Goal: Information Seeking & Learning: Learn about a topic

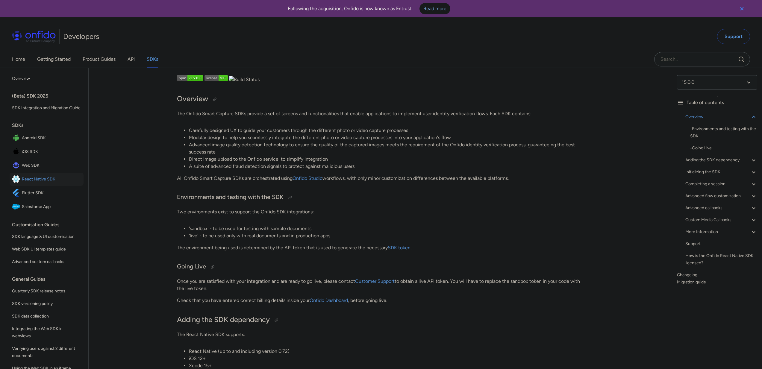
drag, startPoint x: 139, startPoint y: 158, endPoint x: 127, endPoint y: 70, distance: 88.6
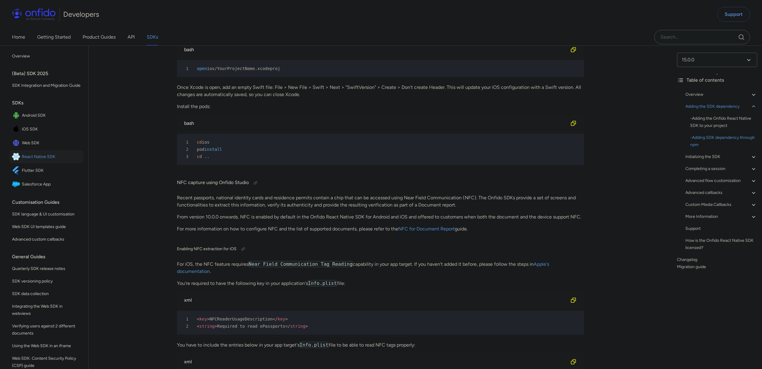
scroll to position [1384, 0]
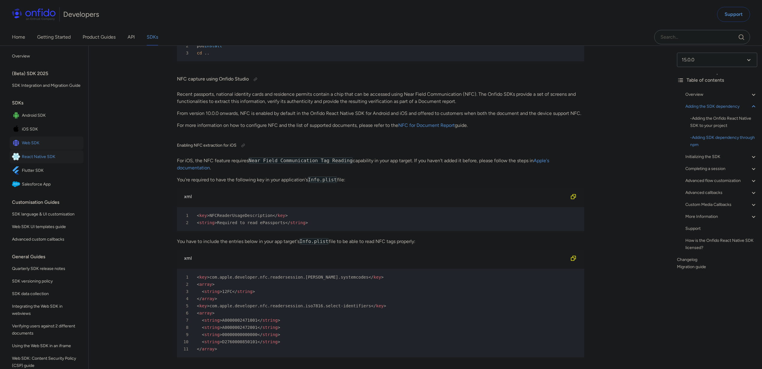
click at [49, 147] on span "Web SDK" at bounding box center [51, 143] width 59 height 8
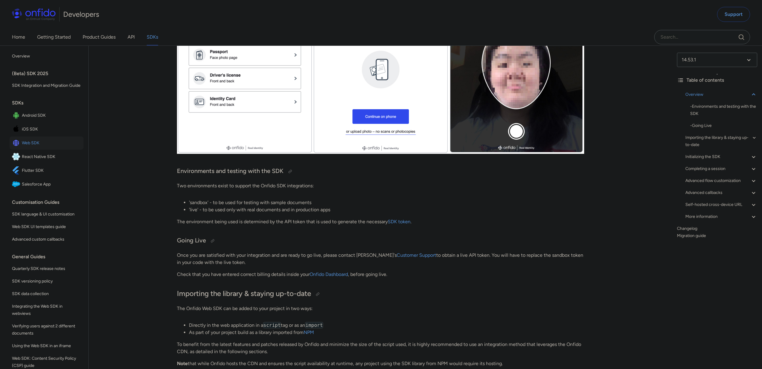
scroll to position [275, 0]
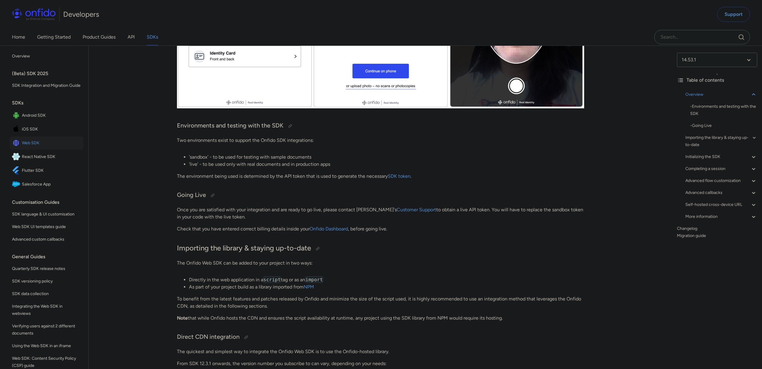
click at [409, 175] on link "SDK token" at bounding box center [399, 176] width 23 height 6
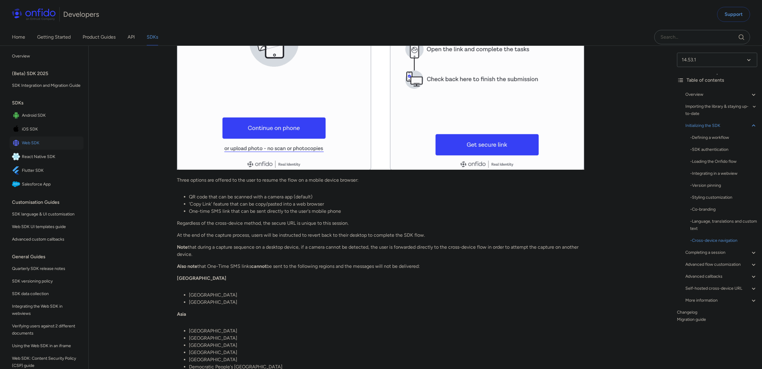
scroll to position [3987, 0]
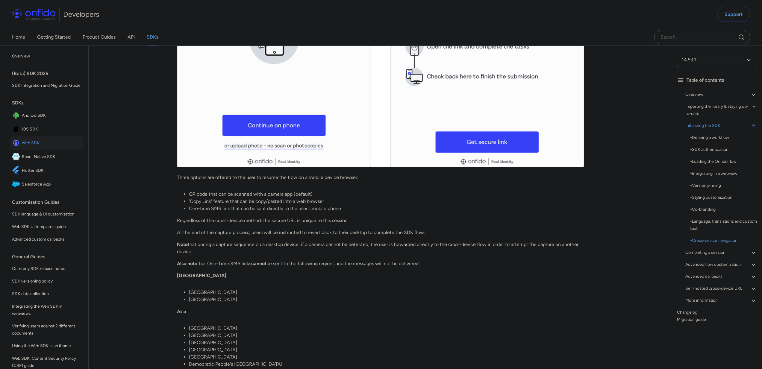
scroll to position [3954, 0]
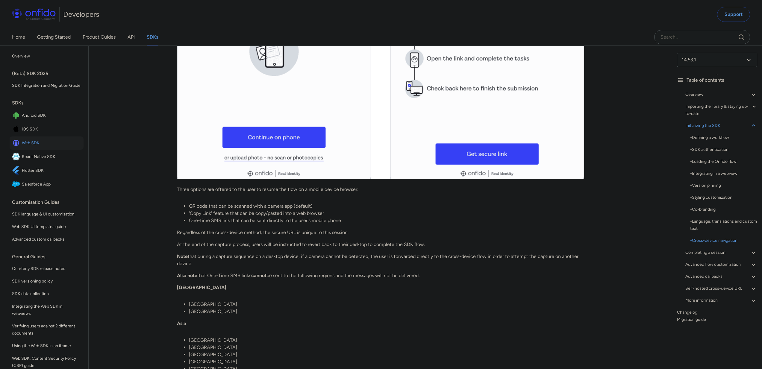
drag, startPoint x: 443, startPoint y: 329, endPoint x: 163, endPoint y: 259, distance: 288.8
click at [505, 236] on p "Regardless of the cross-device method, the secure URL is unique to this session." at bounding box center [380, 232] width 407 height 7
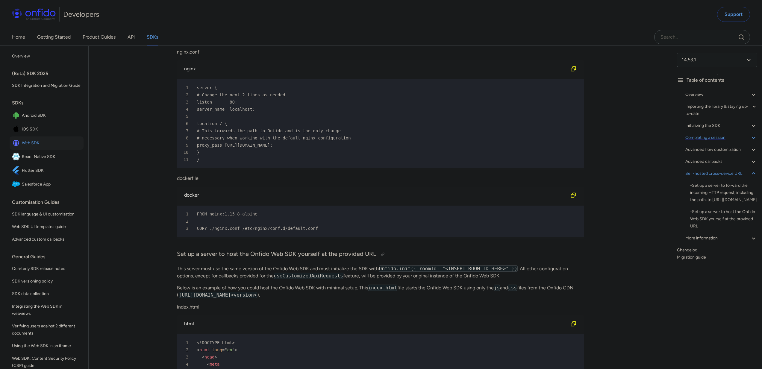
scroll to position [14962, 0]
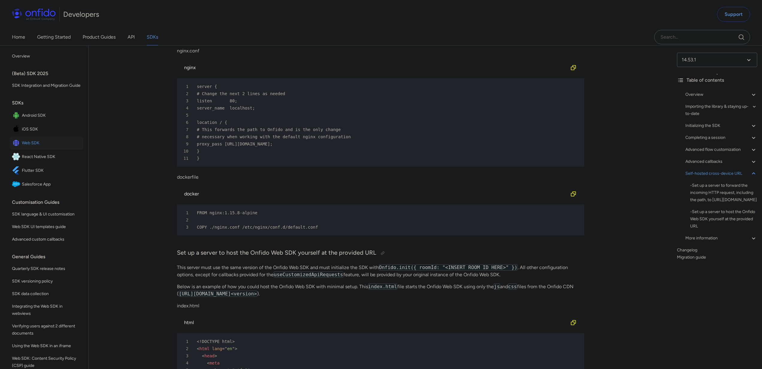
drag, startPoint x: 303, startPoint y: 193, endPoint x: 189, endPoint y: 165, distance: 117.7
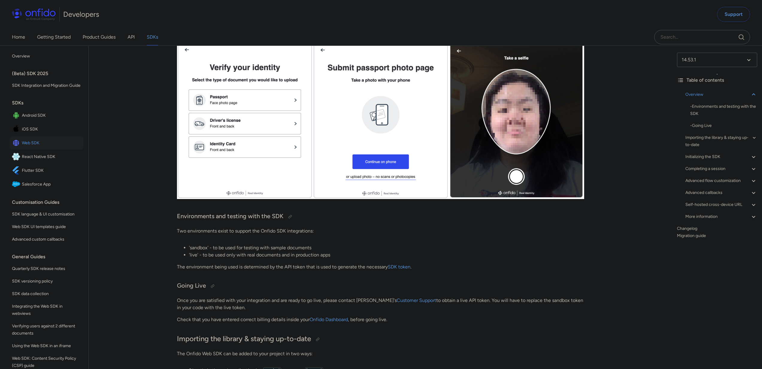
scroll to position [165, 0]
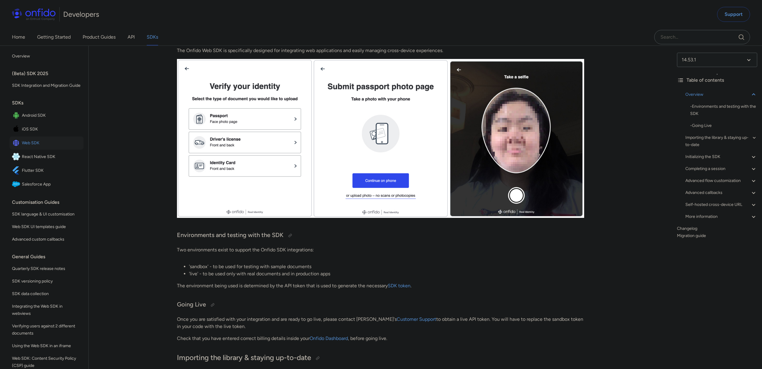
click at [29, 134] on span "iOS SDK" at bounding box center [51, 129] width 59 height 8
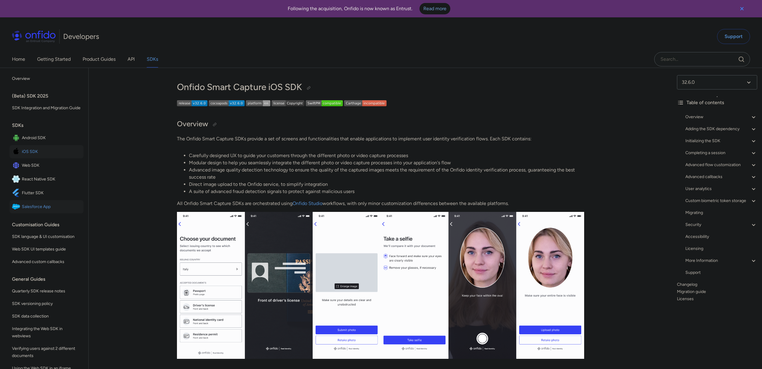
click at [37, 211] on span "Salesforce App" at bounding box center [51, 207] width 59 height 8
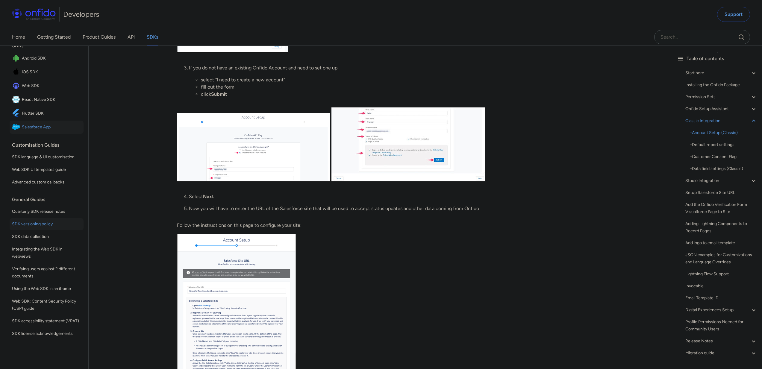
scroll to position [72, 0]
click at [34, 139] on div "Customisation Guides" at bounding box center [49, 145] width 74 height 12
click at [37, 139] on div "Customisation Guides" at bounding box center [49, 145] width 74 height 12
drag, startPoint x: 122, startPoint y: 134, endPoint x: 83, endPoint y: 131, distance: 39.6
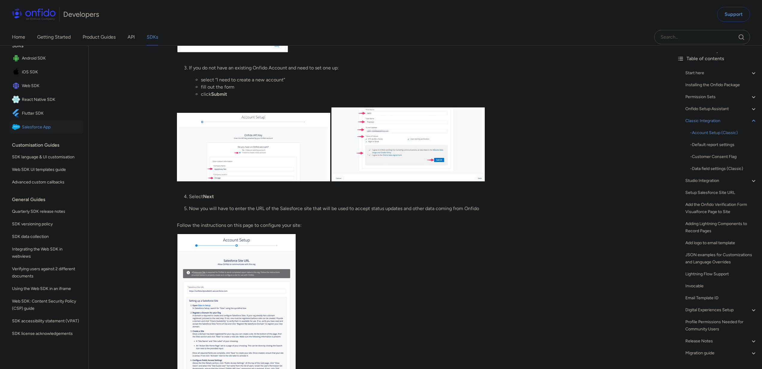
click at [28, 140] on div "Customisation Guides" at bounding box center [49, 145] width 74 height 12
click at [28, 139] on div "Customisation Guides" at bounding box center [49, 145] width 74 height 12
click at [29, 139] on div "Customisation Guides" at bounding box center [49, 145] width 74 height 12
click at [28, 139] on div "Customisation Guides" at bounding box center [49, 145] width 74 height 12
click at [57, 179] on span "Advanced custom callbacks" at bounding box center [46, 182] width 69 height 7
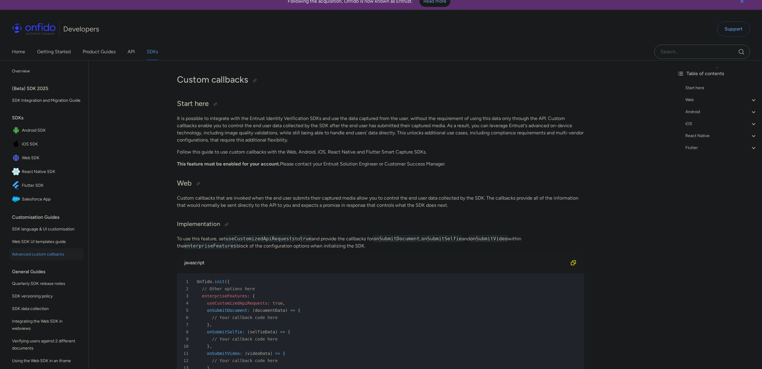
scroll to position [328, 0]
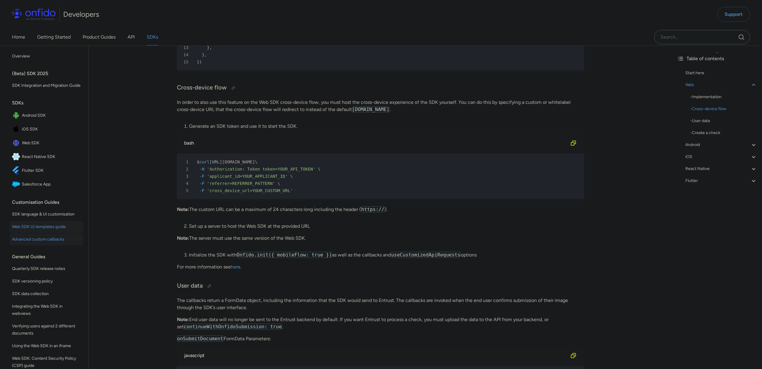
click at [41, 231] on span "Web SDK UI templates guide" at bounding box center [46, 226] width 69 height 7
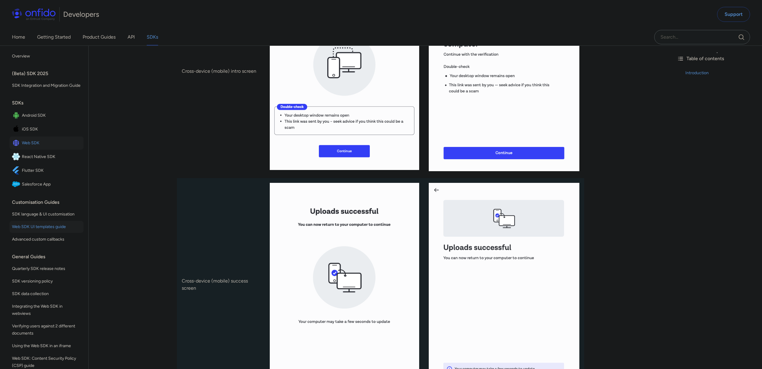
scroll to position [2847, 0]
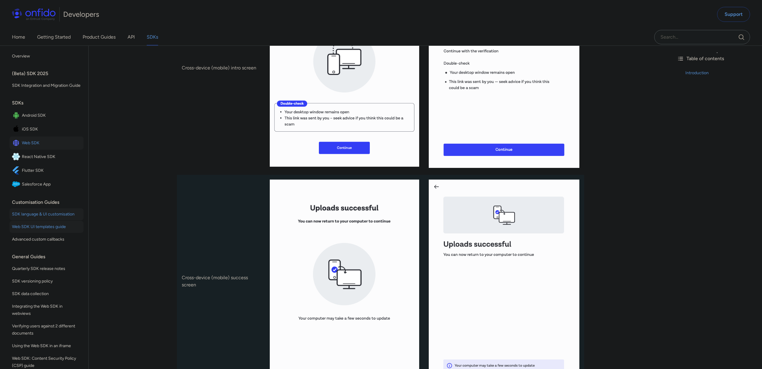
click at [41, 218] on span "SDK language & UI customisation" at bounding box center [46, 214] width 69 height 7
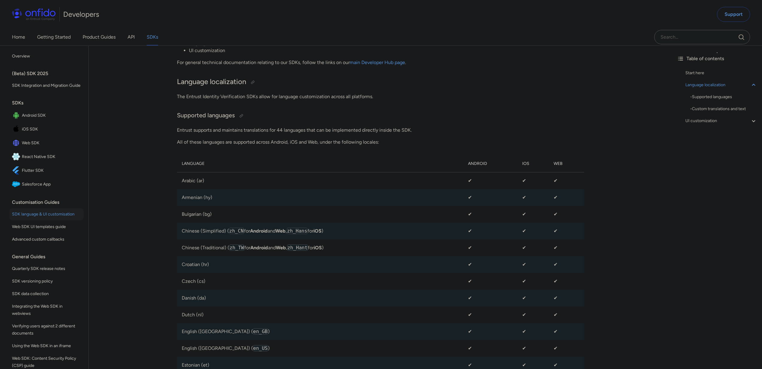
scroll to position [163, 0]
click at [37, 285] on span "SDK versioning policy" at bounding box center [46, 281] width 69 height 7
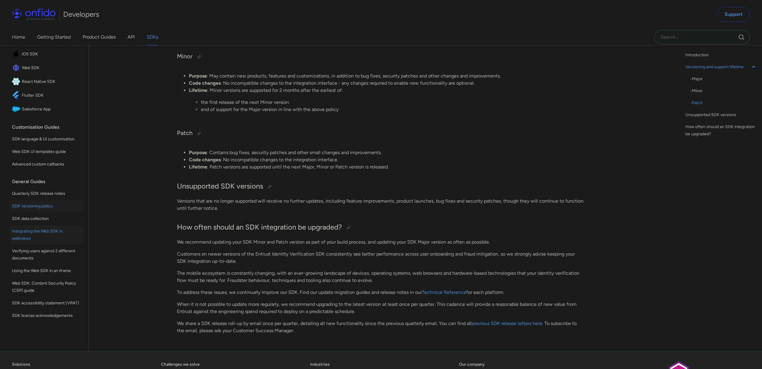
scroll to position [164, 0]
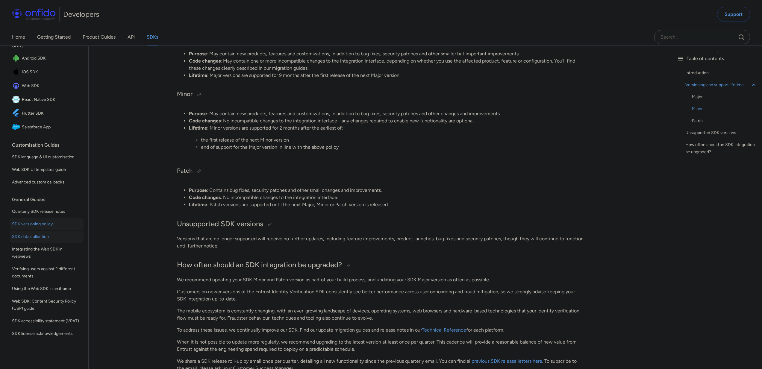
click at [32, 233] on span "SDK data collection" at bounding box center [46, 236] width 69 height 7
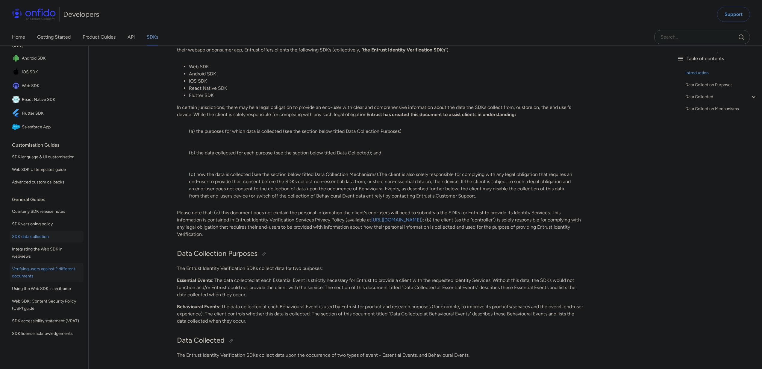
scroll to position [72, 0]
click at [19, 250] on span "Integrating the Web SDK in webviews" at bounding box center [46, 253] width 69 height 14
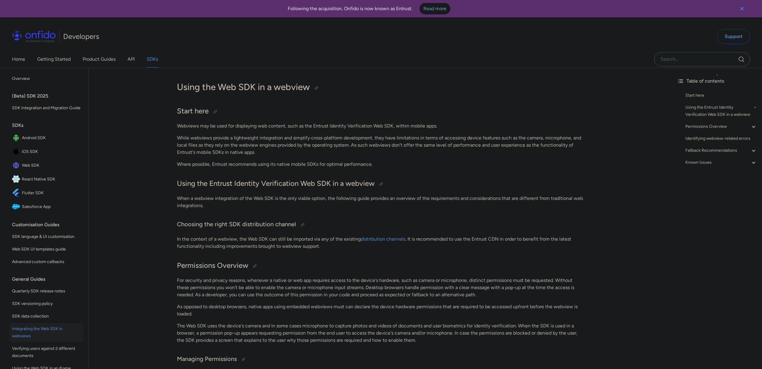
click at [45, 308] on span "SDK versioning policy" at bounding box center [46, 303] width 69 height 7
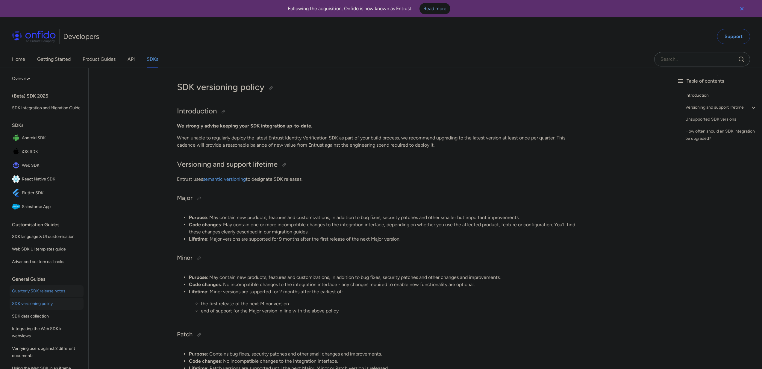
click at [33, 295] on span "Quarterly SDK release notes" at bounding box center [46, 291] width 69 height 7
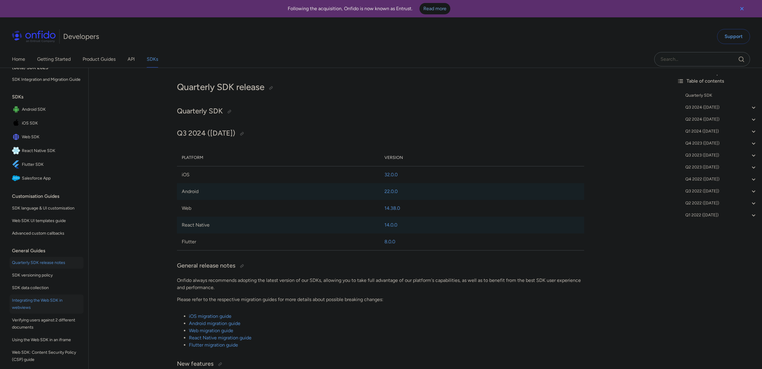
scroll to position [30, 0]
click at [39, 278] on span "SDK versioning policy" at bounding box center [46, 273] width 69 height 7
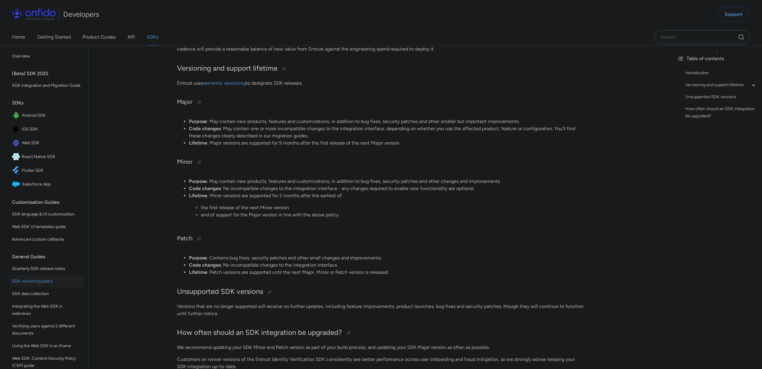
scroll to position [105, 0]
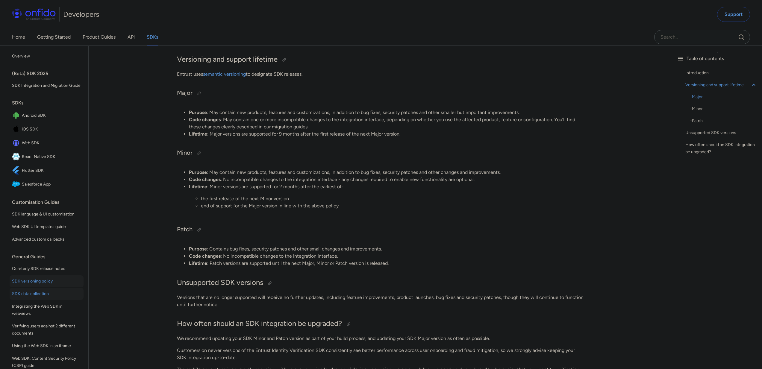
click at [23, 298] on span "SDK data collection" at bounding box center [46, 293] width 69 height 7
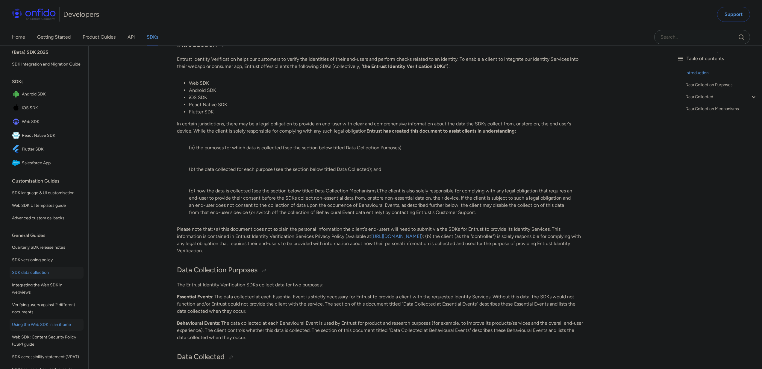
scroll to position [24, 0]
click at [30, 314] on span "Verifying users against 2 different documents" at bounding box center [46, 306] width 69 height 14
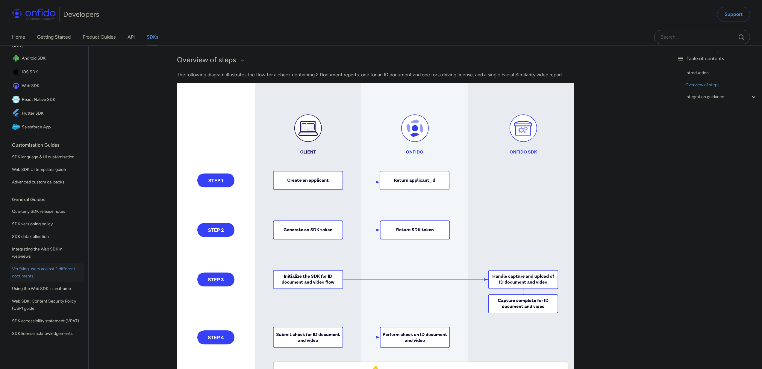
scroll to position [136, 0]
click at [51, 285] on span "Using the Web SDK in an iframe" at bounding box center [46, 288] width 69 height 7
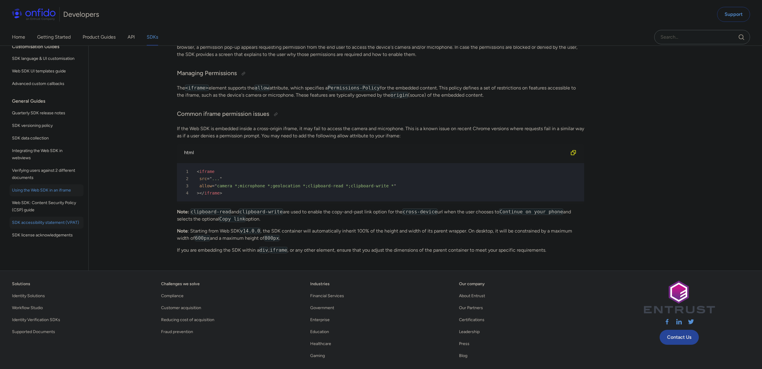
scroll to position [72, 0]
click at [143, 193] on div "Back to Home Overview (Beta) SDK 2025 SDK Integration and Migration Guide SDKs …" at bounding box center [381, 92] width 762 height 356
click at [103, 187] on div "Back to Home Overview (Beta) SDK 2025 SDK Integration and Migration Guide SDKs …" at bounding box center [381, 92] width 762 height 356
drag, startPoint x: 108, startPoint y: 190, endPoint x: 102, endPoint y: 193, distance: 7.2
click at [108, 190] on div "Back to Home Overview (Beta) SDK 2025 SDK Integration and Migration Guide SDKs …" at bounding box center [381, 92] width 762 height 356
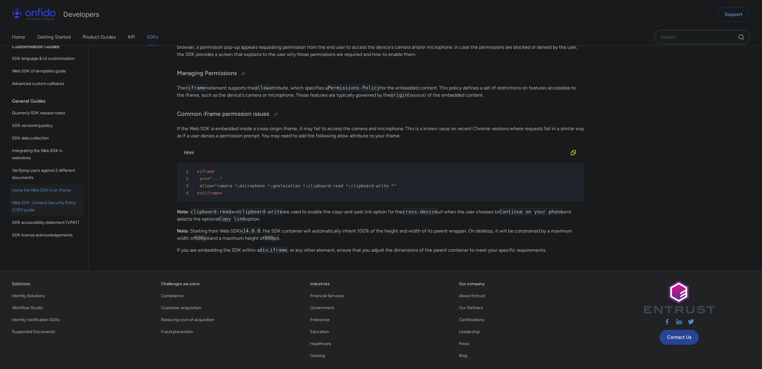
click at [19, 203] on span "Web SDK: Content Security Policy (CSP) guide" at bounding box center [46, 206] width 69 height 14
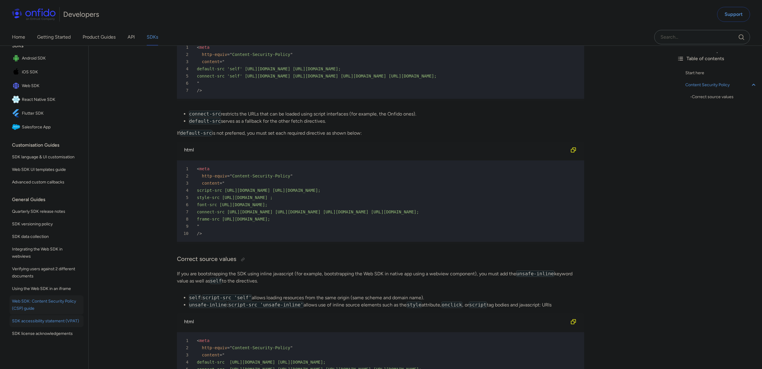
scroll to position [175, 0]
click at [44, 285] on span "Using the Web SDK in an iframe" at bounding box center [46, 288] width 69 height 7
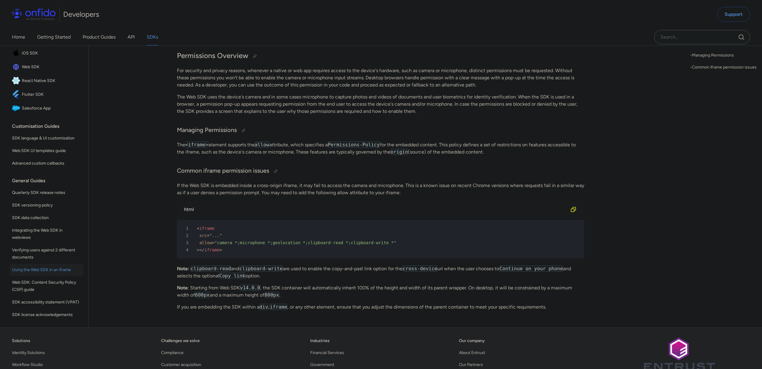
scroll to position [36, 0]
click at [23, 260] on span "Verifying users against 2 different documents" at bounding box center [46, 253] width 69 height 14
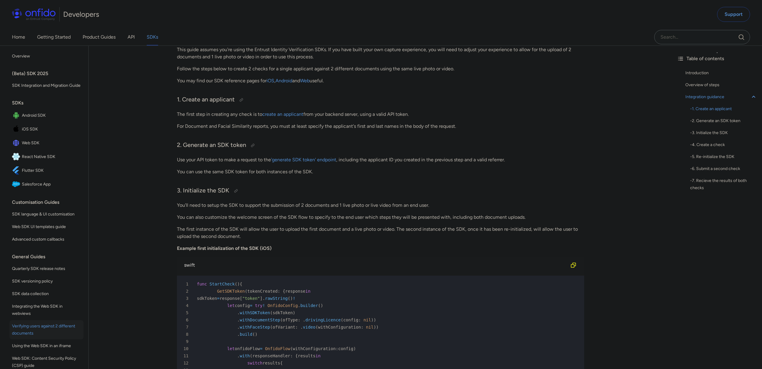
scroll to position [713, 0]
click at [306, 160] on link "'generate SDK token' endpoint" at bounding box center [303, 159] width 65 height 6
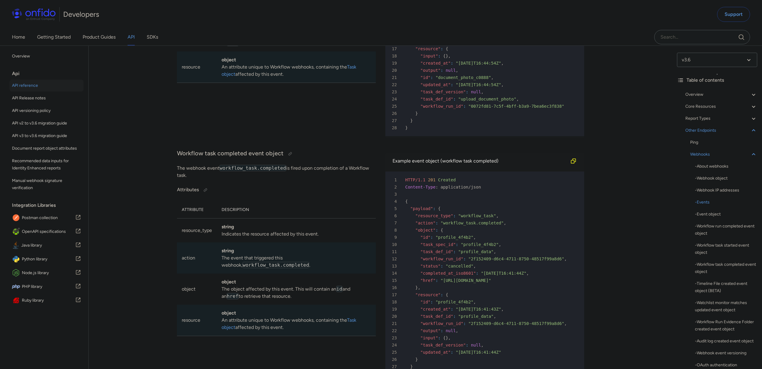
scroll to position [45191, 0]
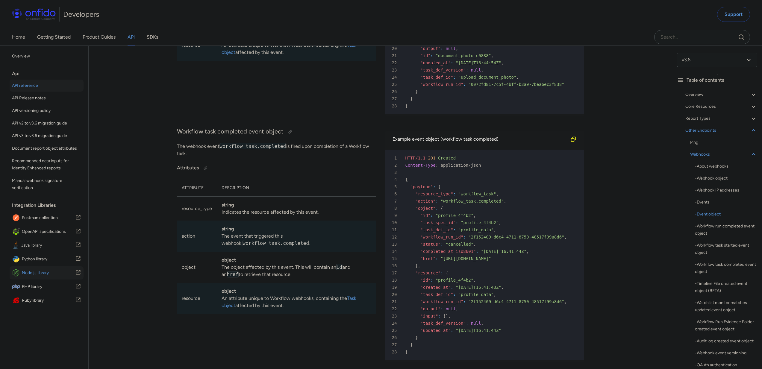
click at [34, 277] on span "Node.js library" at bounding box center [48, 273] width 53 height 8
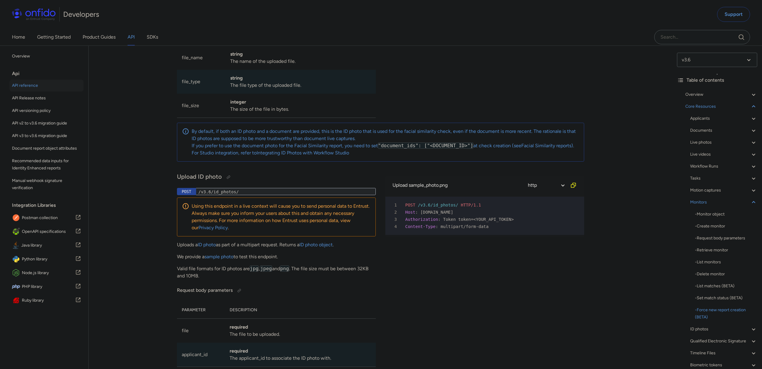
scroll to position [18404, 0]
click at [38, 138] on span "API v3 to v3.6 migration guide" at bounding box center [46, 135] width 69 height 7
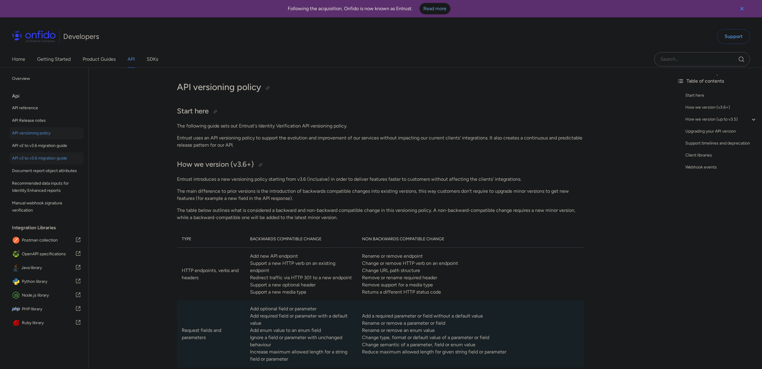
click at [16, 156] on span "API v3 to v3.6 migration guide" at bounding box center [46, 158] width 69 height 7
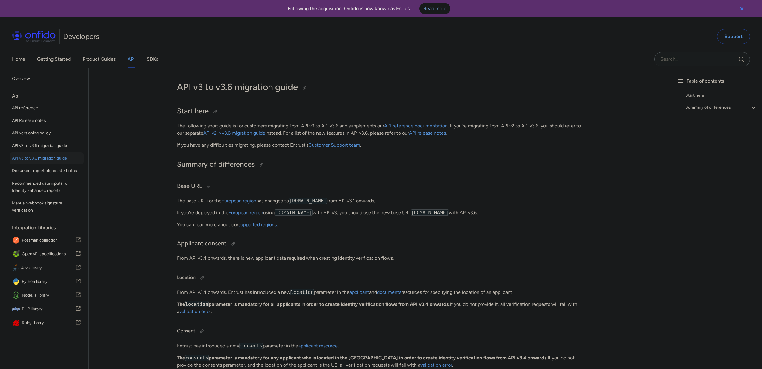
drag, startPoint x: 147, startPoint y: 150, endPoint x: 131, endPoint y: 115, distance: 38.3
click at [147, 149] on div "Back to Home Overview Api API reference API Release notes API versioning policy…" at bounding box center [381, 259] width 762 height 382
click at [128, 118] on div "Back to Home Overview Api API reference API Release notes API versioning policy…" at bounding box center [381, 259] width 762 height 382
click at [91, 57] on link "Product Guides" at bounding box center [99, 59] width 33 height 17
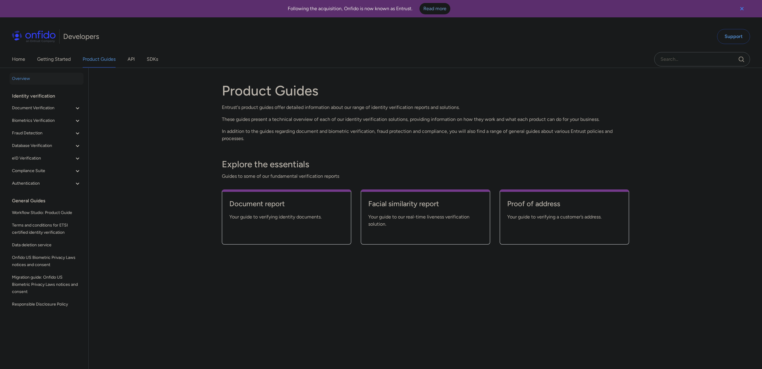
click at [153, 186] on div "Back to Home Overview Identity verification Document Verification Document repo…" at bounding box center [381, 230] width 762 height 324
click at [152, 170] on div "Back to Home Overview Identity verification Document Verification Document repo…" at bounding box center [381, 230] width 762 height 324
drag, startPoint x: 146, startPoint y: 167, endPoint x: 140, endPoint y: 103, distance: 64.4
click at [146, 166] on div "Back to Home Overview Identity verification Document Verification Document repo…" at bounding box center [381, 230] width 762 height 324
click at [132, 60] on link "API" at bounding box center [131, 59] width 7 height 17
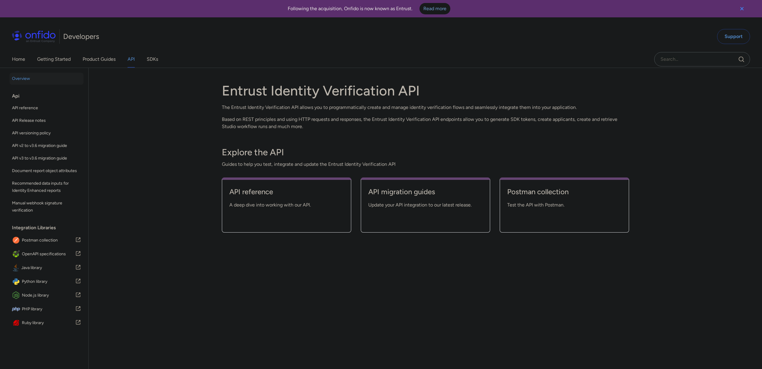
drag, startPoint x: 151, startPoint y: 141, endPoint x: 152, endPoint y: 144, distance: 3.6
click at [151, 143] on div "Back to Home Overview Api API reference API Release notes API versioning policy…" at bounding box center [381, 230] width 762 height 324
click at [361, 274] on div "Entrust Identity Verification API The Entrust Identity Verification API allows …" at bounding box center [425, 229] width 407 height 309
click at [382, 298] on div "Entrust Identity Verification API The Entrust Identity Verification API allows …" at bounding box center [425, 229] width 407 height 309
click at [281, 207] on span "A deep dive into working with our API." at bounding box center [286, 205] width 114 height 7
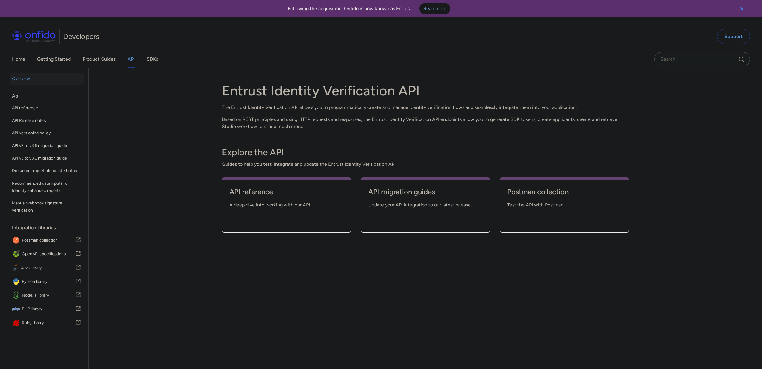
click at [257, 191] on h4 "API reference" at bounding box center [286, 192] width 114 height 10
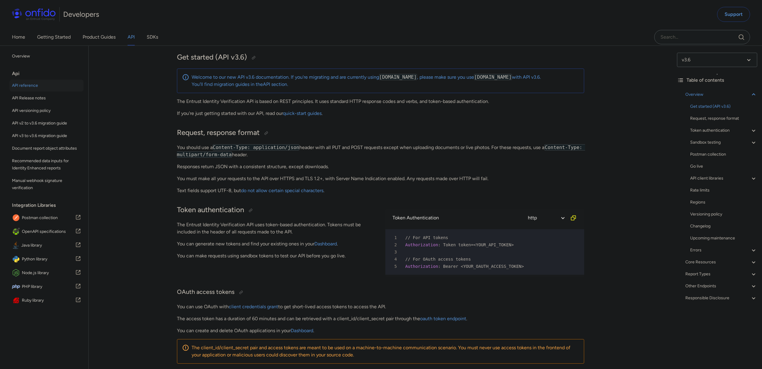
scroll to position [70, 0]
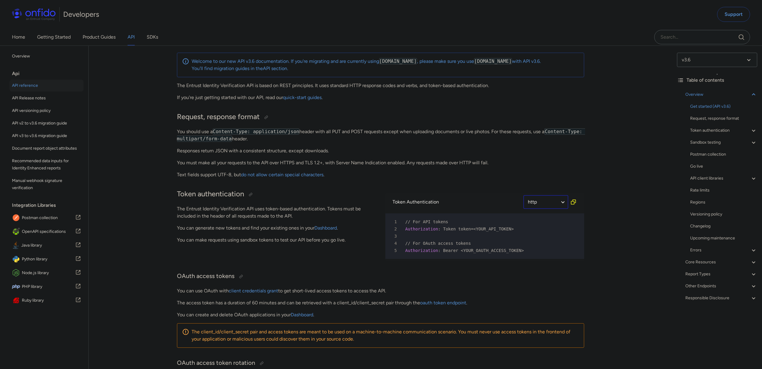
click at [559, 201] on select "ruby python php javascript java http bash" at bounding box center [545, 202] width 45 height 14
click at [556, 202] on select "ruby python php javascript java http bash" at bounding box center [545, 202] width 45 height 14
select select "javascript"
click at [523, 195] on select "ruby python php javascript java http bash" at bounding box center [545, 202] width 45 height 14
select select "javascript"
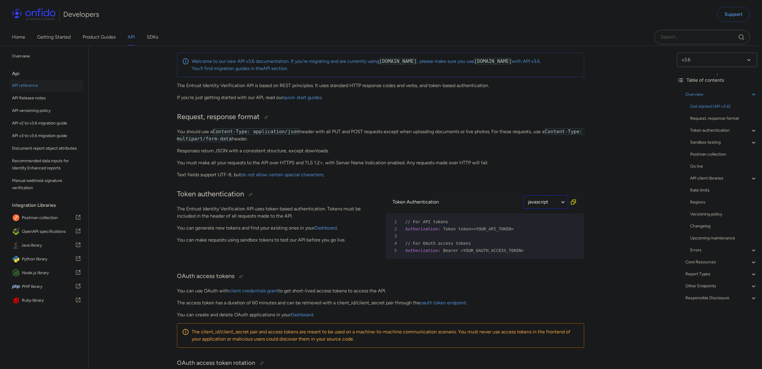
select select "javascript"
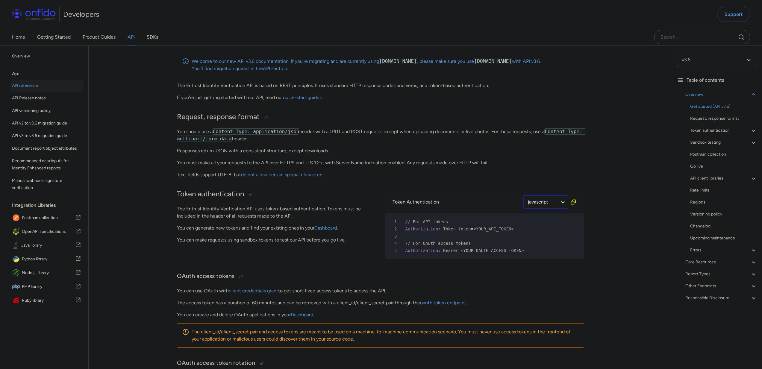
select select "javascript"
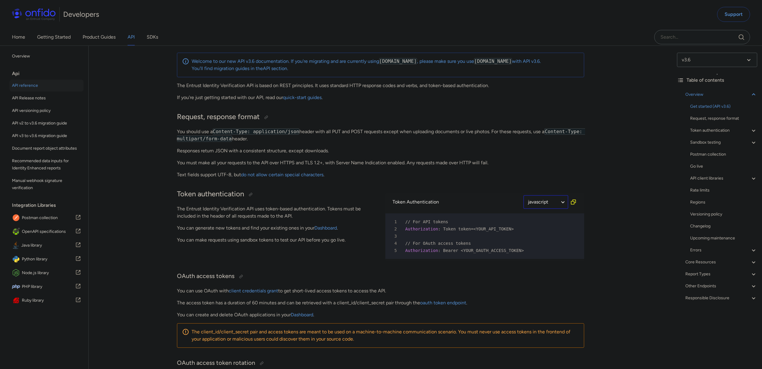
select select "javascript"
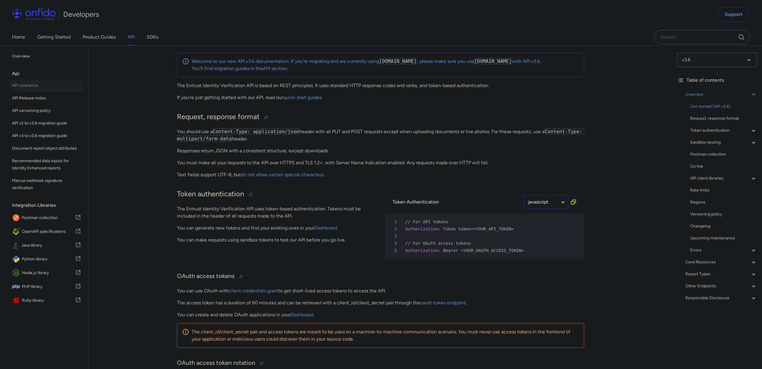
select select "javascript"
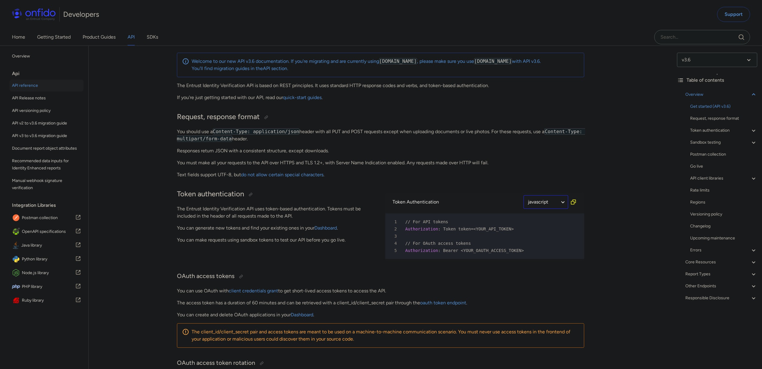
select select "javascript"
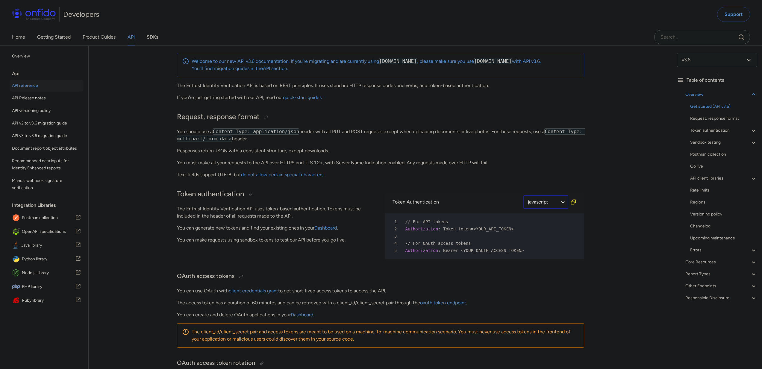
select select "javascript"
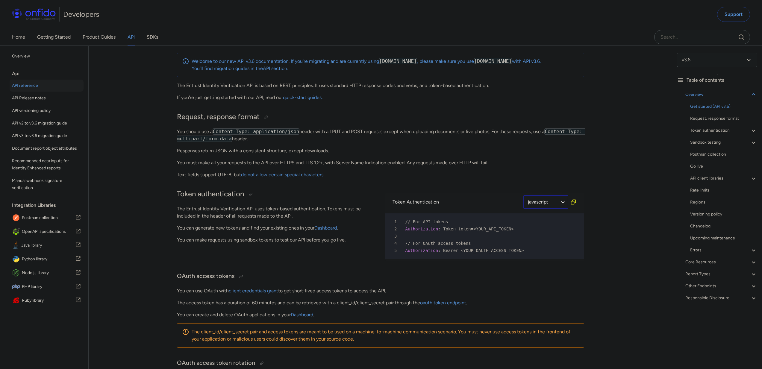
select select "javascript"
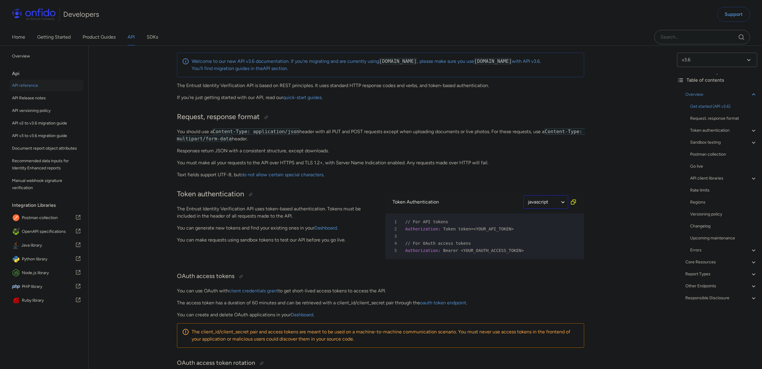
select select "javascript"
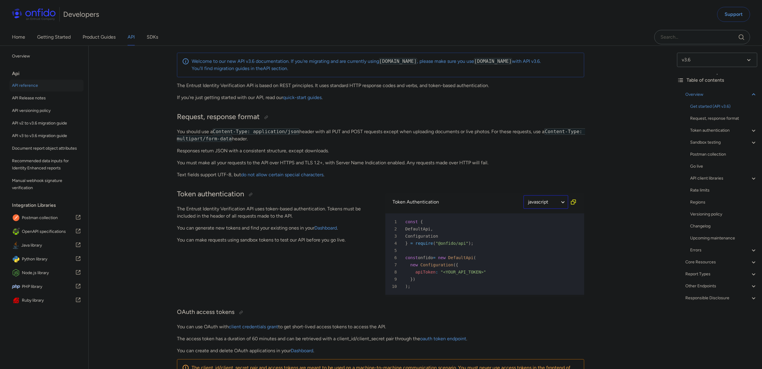
click at [555, 202] on select "ruby python php javascript java http bash" at bounding box center [545, 202] width 45 height 14
select select "bash"
click at [523, 195] on select "ruby python php javascript java http bash" at bounding box center [545, 202] width 45 height 14
select select "bash"
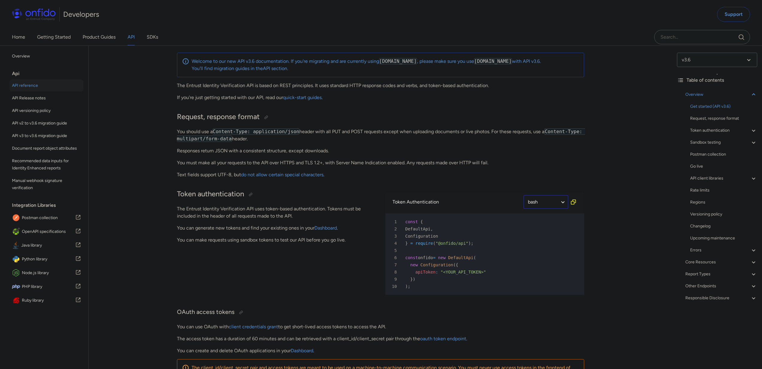
select select "bash"
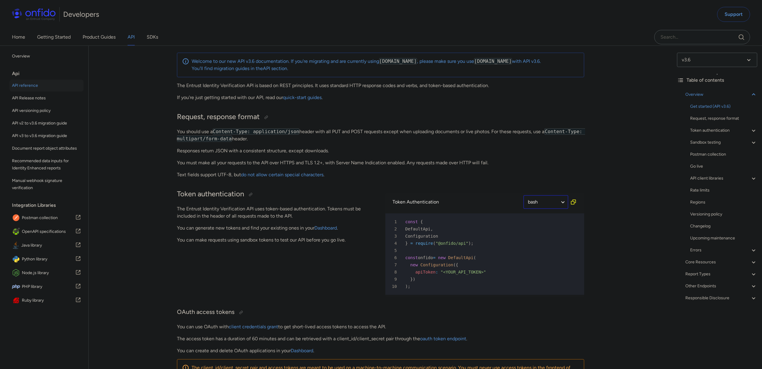
select select "bash"
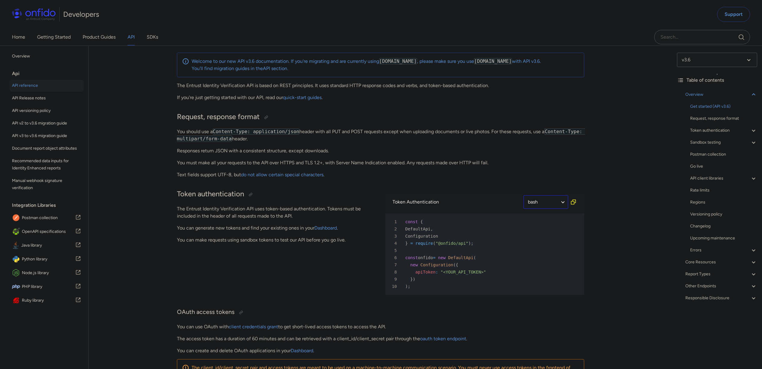
select select "bash"
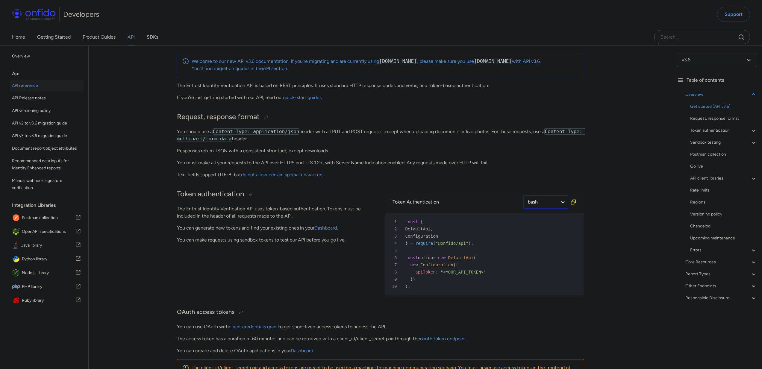
select select "bash"
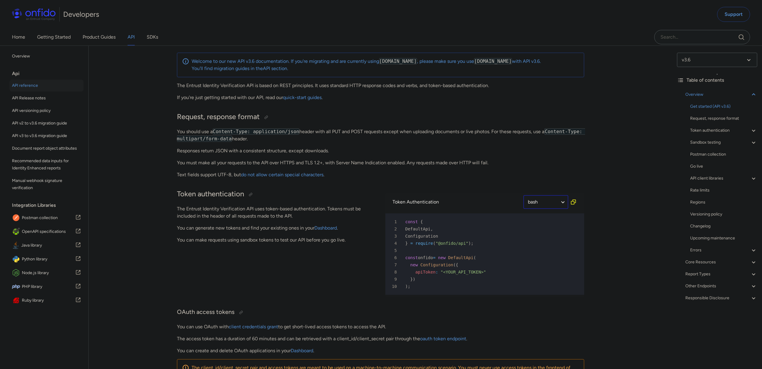
select select "bash"
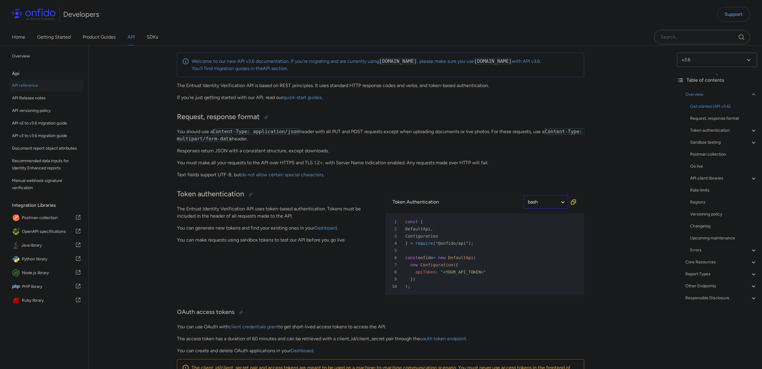
select select "bash"
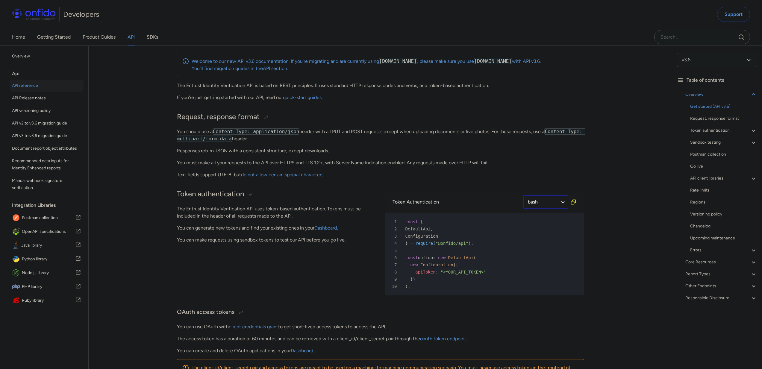
select select "bash"
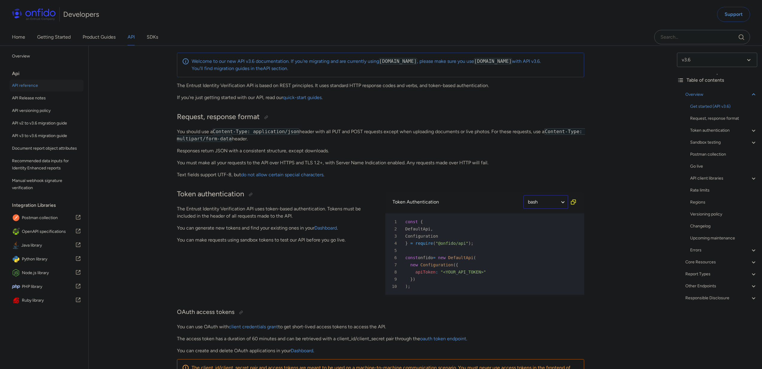
select select "bash"
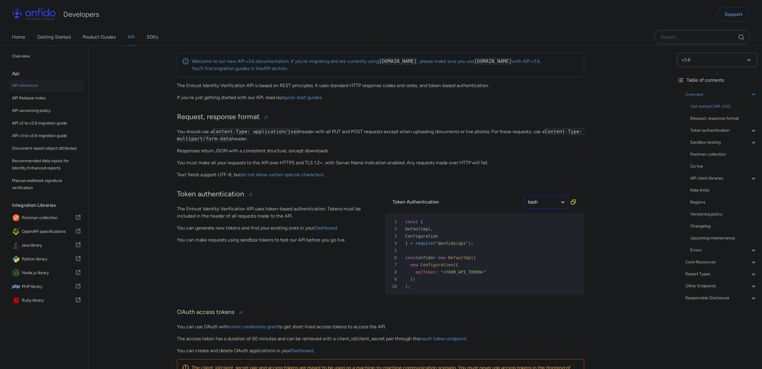
select select "bash"
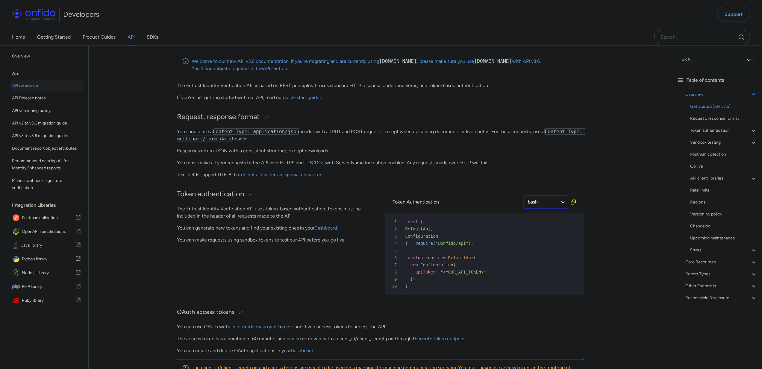
select select "bash"
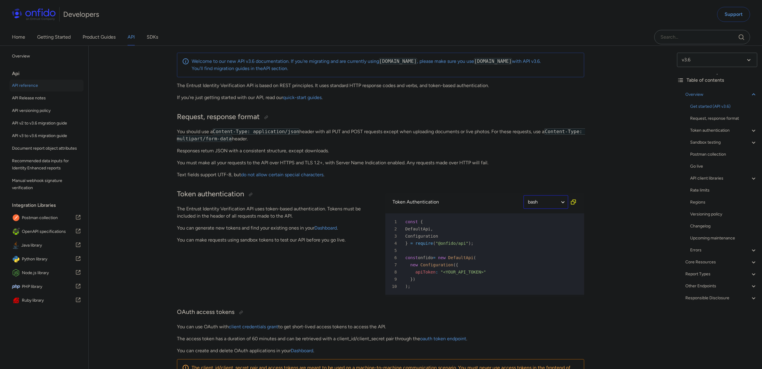
select select "bash"
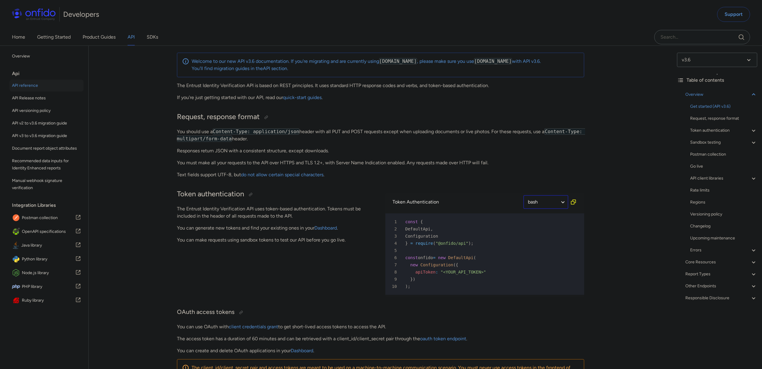
select select "bash"
select select "ruby"
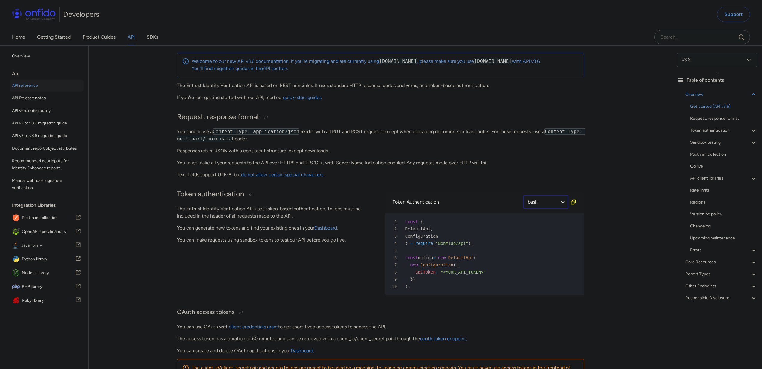
select select "bash"
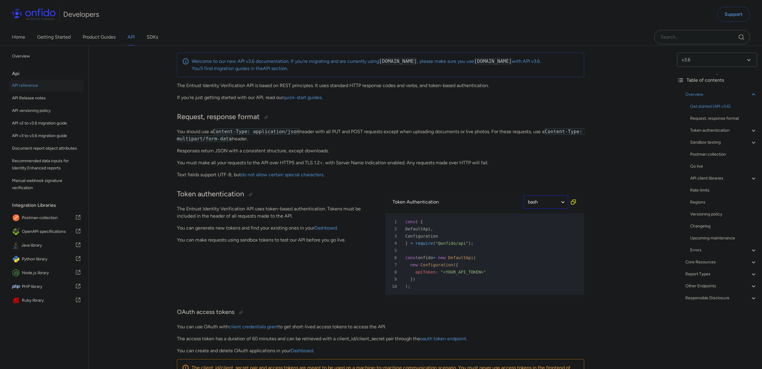
select select "bash"
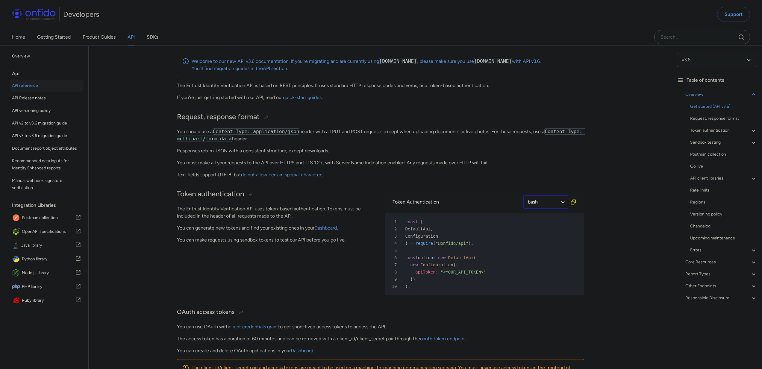
select select "bash"
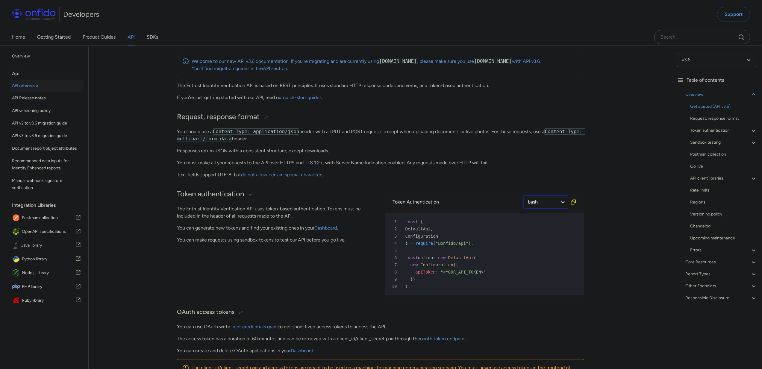
select select "bash"
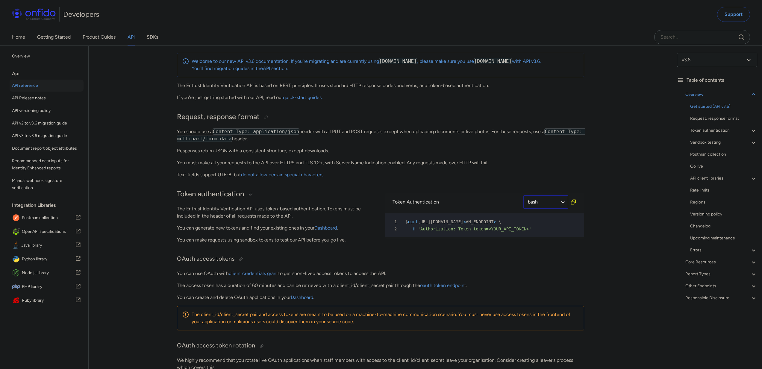
click at [550, 203] on select "ruby python php javascript java http bash" at bounding box center [545, 202] width 45 height 14
select select "http"
click at [523, 195] on select "ruby python php javascript java http bash" at bounding box center [545, 202] width 45 height 14
select select "http"
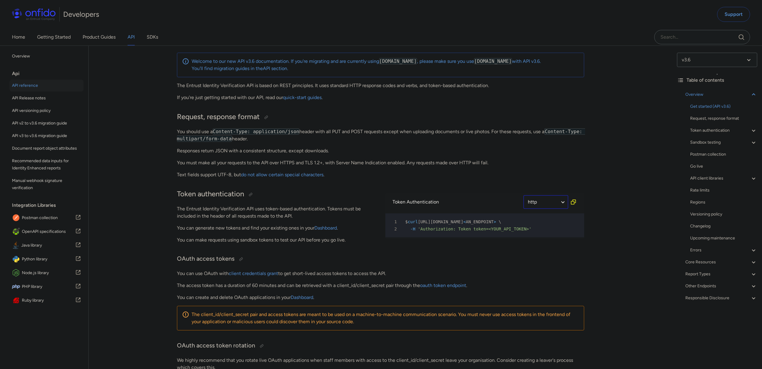
select select "http"
select select "ruby"
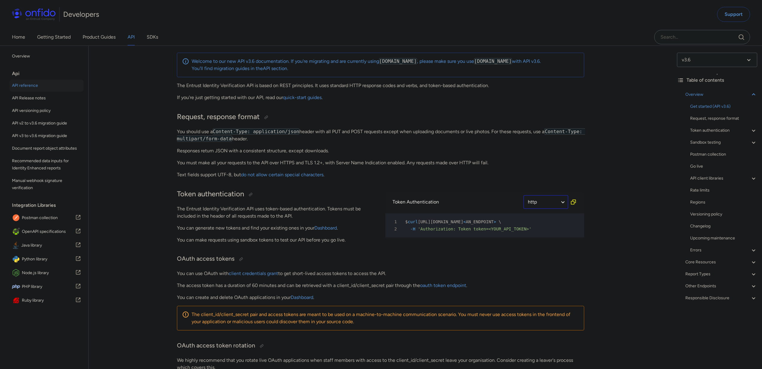
select select "ruby"
select select "http"
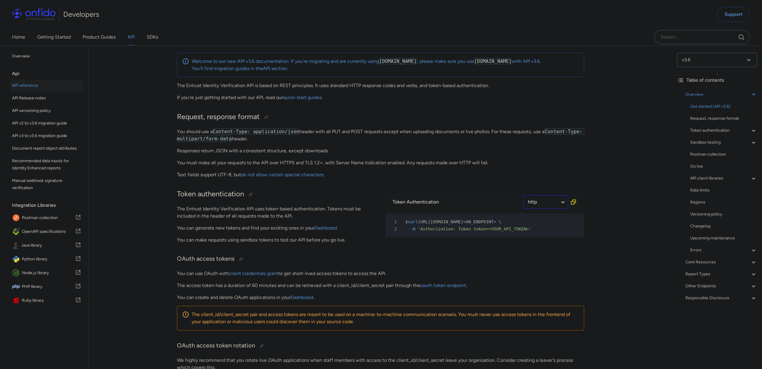
select select "http"
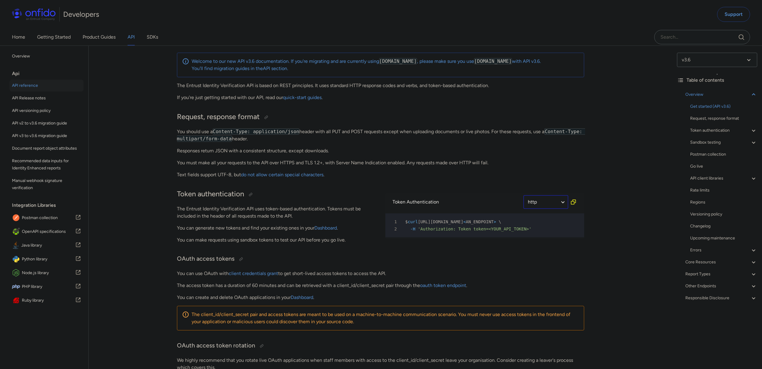
select select "http"
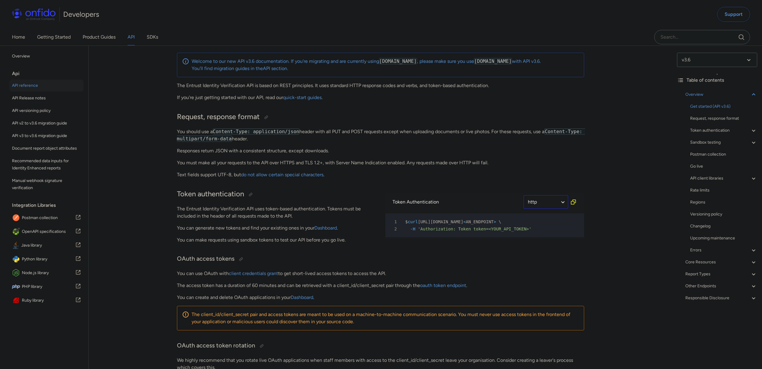
select select "http"
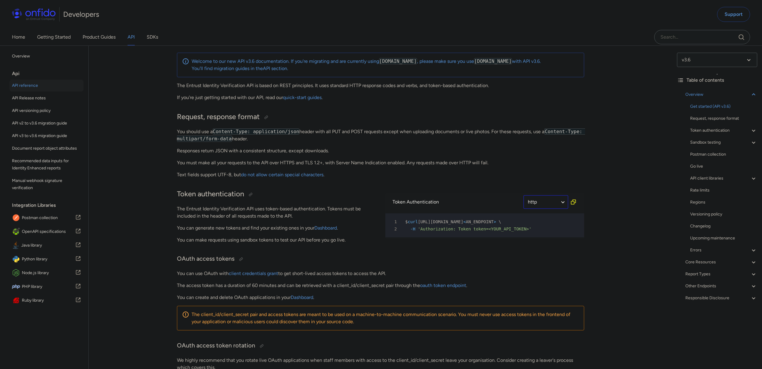
select select "http"
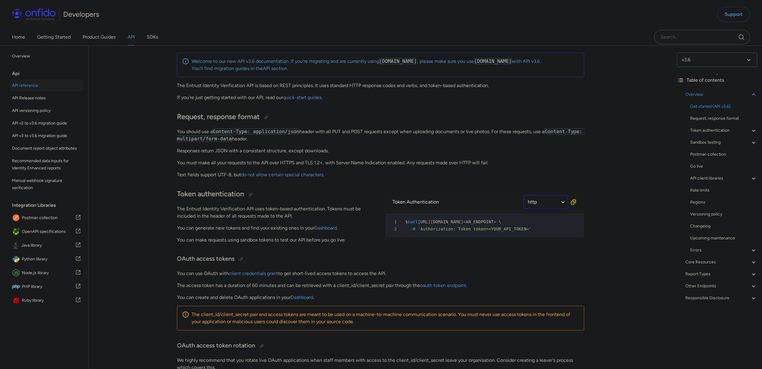
select select "http"
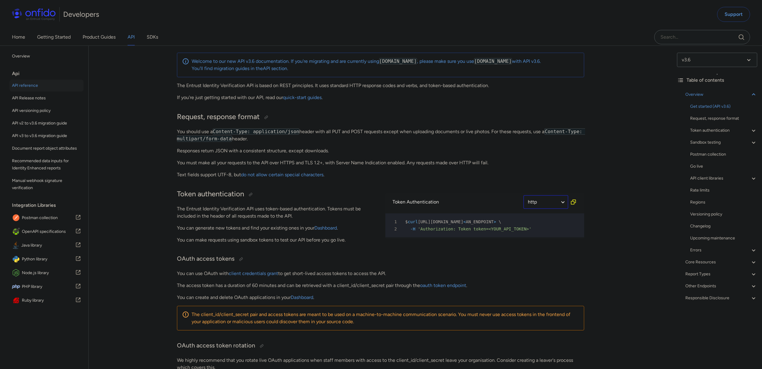
select select "http"
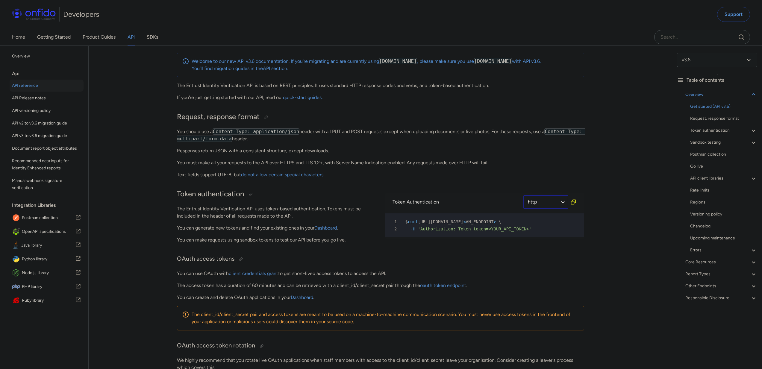
select select "http"
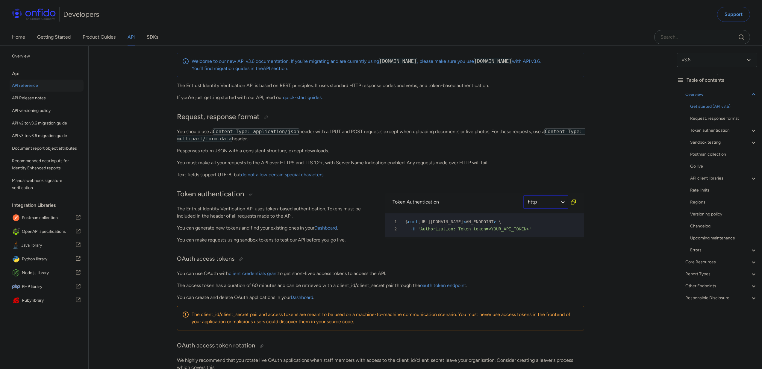
select select "http"
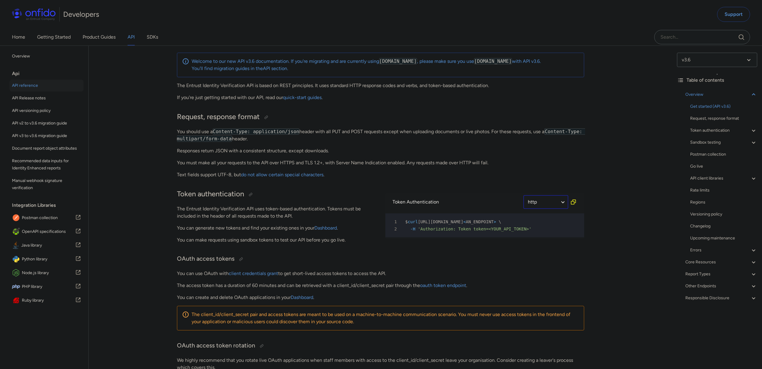
select select "http"
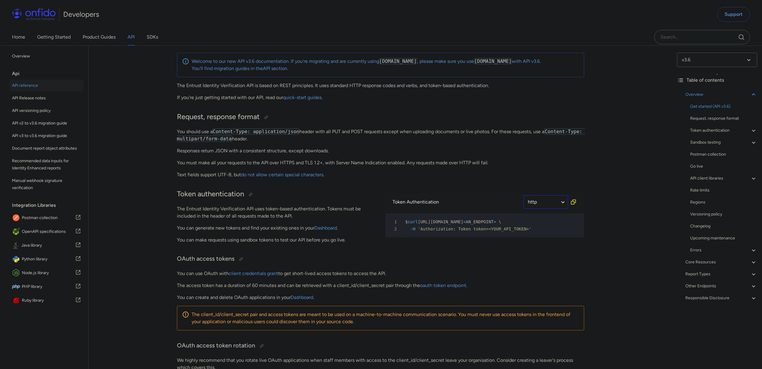
select select "http"
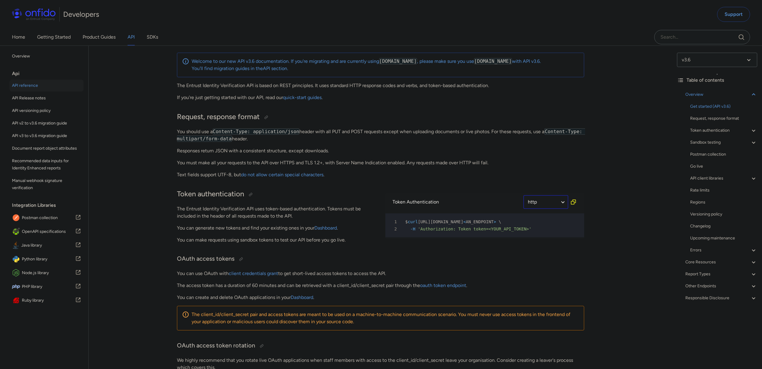
select select "http"
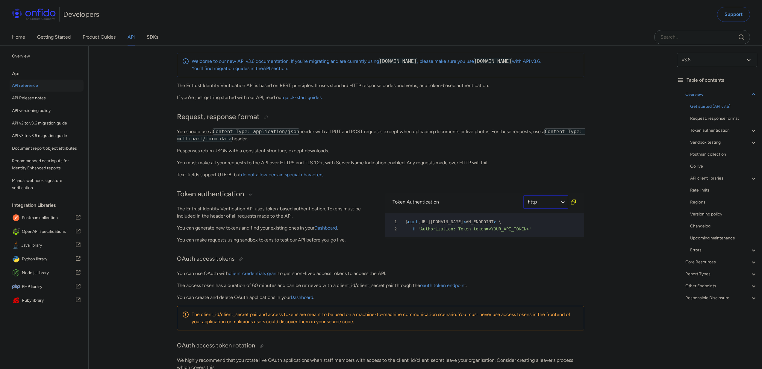
select select "http"
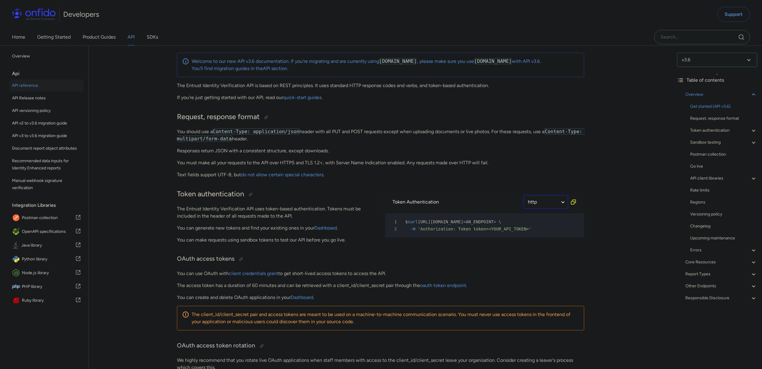
select select "http"
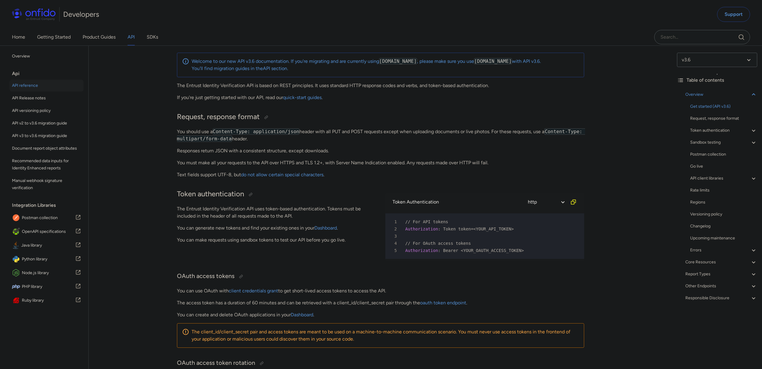
click at [250, 254] on div "Token authentication The Entrust Identity Verification API uses token-based aut…" at bounding box center [276, 224] width 199 height 83
click at [343, 254] on div "Token authentication The Entrust Identity Verification API uses token-based aut…" at bounding box center [276, 224] width 199 height 83
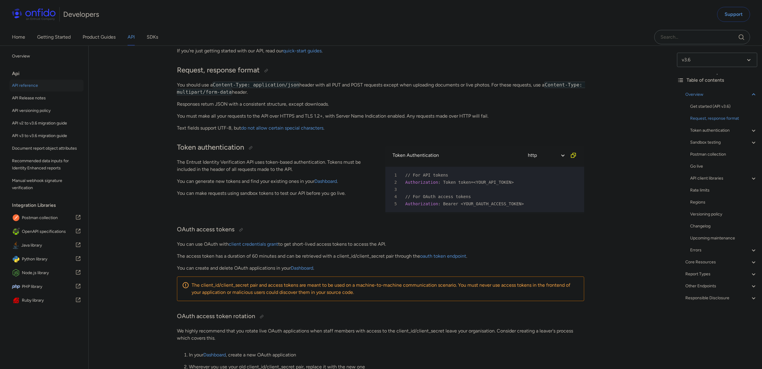
scroll to position [114, 0]
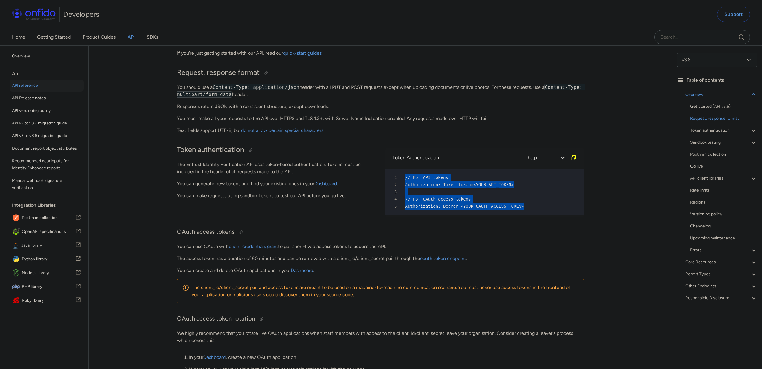
drag, startPoint x: 541, startPoint y: 204, endPoint x: 400, endPoint y: 175, distance: 143.7
click at [400, 175] on pre "1 // For API tokens 2 Authorization : Token token=<YOUR_API_TOKEN> 3 4 // For O…" at bounding box center [484, 192] width 199 height 46
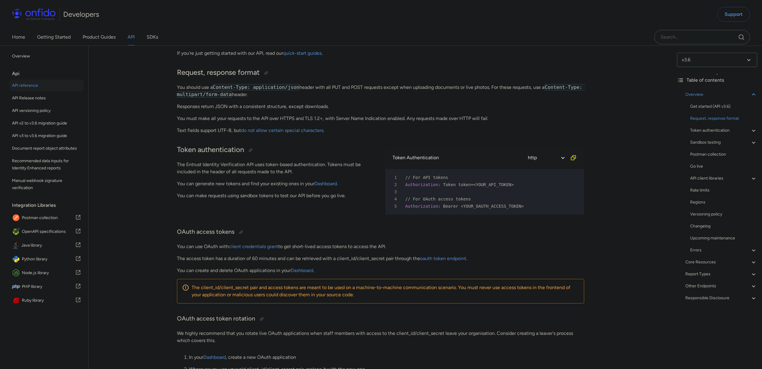
click at [554, 191] on div "3" at bounding box center [482, 191] width 188 height 7
drag, startPoint x: 558, startPoint y: 264, endPoint x: 484, endPoint y: 208, distance: 93.0
click at [557, 262] on p "The access token has a duration of 60 minutes and can be retrieved with a clien…" at bounding box center [380, 258] width 407 height 7
drag, startPoint x: 534, startPoint y: 205, endPoint x: 405, endPoint y: 197, distance: 128.7
click at [405, 197] on pre "1 // For API tokens 2 Authorization : Token token=<YOUR_API_TOKEN> 3 4 // For O…" at bounding box center [484, 192] width 199 height 46
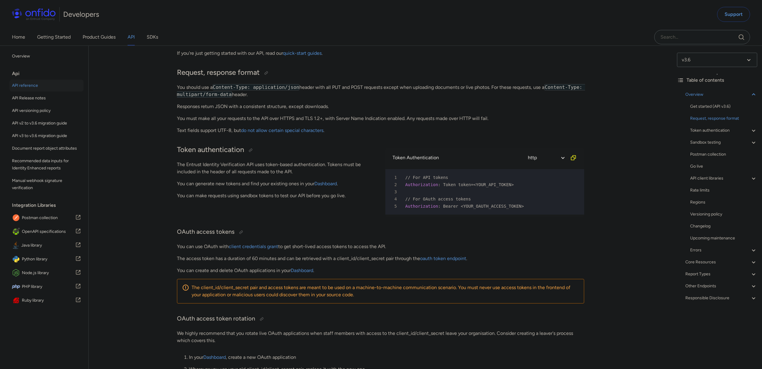
drag, startPoint x: 529, startPoint y: 205, endPoint x: 393, endPoint y: 197, distance: 135.6
click at [393, 197] on pre "1 // For API tokens 2 Authorization : Token token=<YOUR_API_TOKEN> 3 4 // For O…" at bounding box center [484, 192] width 199 height 46
click at [198, 169] on p "The Entrust Identity Verification API uses token-based authentication. Tokens m…" at bounding box center [276, 168] width 199 height 14
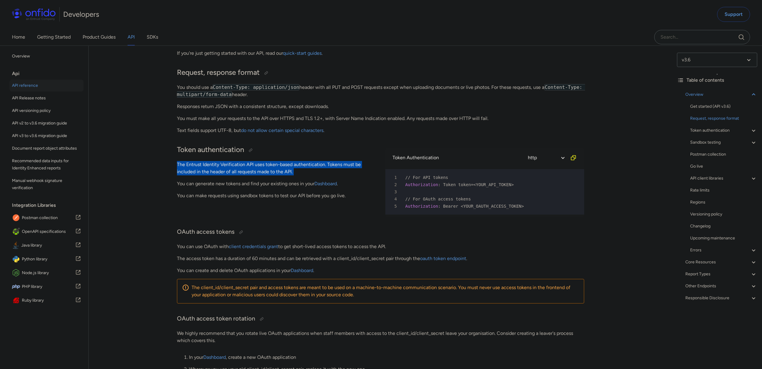
click at [198, 169] on p "The Entrust Identity Verification API uses token-based authentication. Tokens m…" at bounding box center [276, 168] width 199 height 14
click at [327, 167] on p "The Entrust Identity Verification API uses token-based authentication. Tokens m…" at bounding box center [276, 168] width 199 height 14
click at [189, 183] on p "You can generate new tokens and find your existing ones in your Dashboard ." at bounding box center [276, 183] width 199 height 7
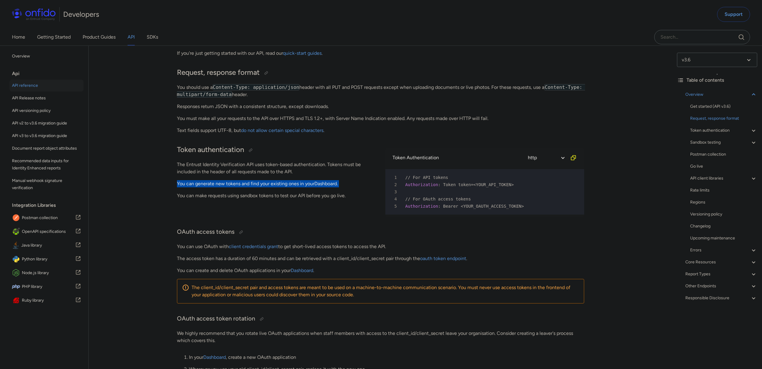
click at [189, 183] on p "You can generate new tokens and find your existing ones in your Dashboard ." at bounding box center [276, 183] width 199 height 7
click at [314, 222] on div "Token authentication The Entrust Identity Verification API uses token-based aut…" at bounding box center [276, 180] width 199 height 83
click at [274, 193] on p "You can make requests using sandbox tokens to test our API before you go live." at bounding box center [276, 195] width 199 height 7
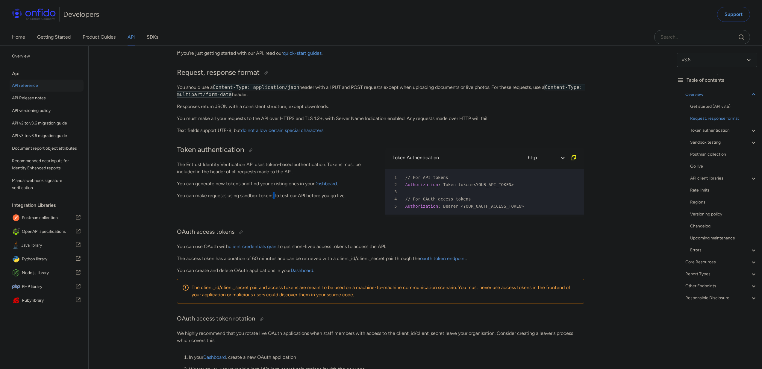
click at [274, 193] on p "You can make requests using sandbox tokens to test our API before you go live." at bounding box center [276, 195] width 199 height 7
click at [446, 236] on h3 "OAuth access tokens" at bounding box center [380, 233] width 407 height 10
click at [540, 207] on div "5 Authorization : Bearer <YOUR_OAUTH_ACCESS_TOKEN>" at bounding box center [482, 206] width 188 height 7
drag, startPoint x: 537, startPoint y: 205, endPoint x: 391, endPoint y: 200, distance: 145.9
click at [391, 200] on pre "1 // For API tokens 2 Authorization : Token token=<YOUR_API_TOKEN> 3 4 // For O…" at bounding box center [484, 192] width 199 height 46
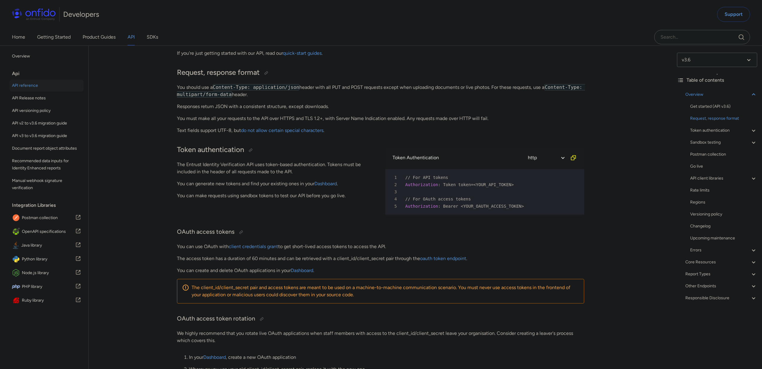
drag, startPoint x: 503, startPoint y: 184, endPoint x: 391, endPoint y: 176, distance: 112.0
click at [391, 176] on pre "1 // For API tokens 2 Authorization : Token token=<YOUR_API_TOKEN> 3 4 // For O…" at bounding box center [484, 192] width 199 height 46
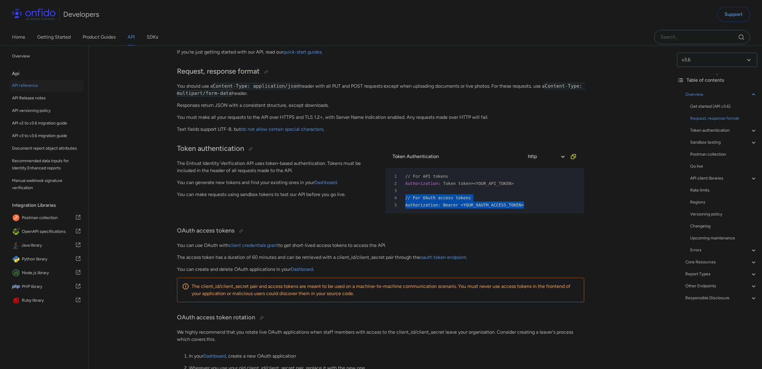
drag, startPoint x: 514, startPoint y: 206, endPoint x: 397, endPoint y: 196, distance: 116.9
click at [397, 196] on pre "1 // For API tokens 2 Authorization : Token token=<YOUR_API_TOKEN> 3 4 // For O…" at bounding box center [484, 191] width 199 height 46
click at [212, 191] on p "You can make requests using sandbox tokens to test our API before you go live." at bounding box center [276, 194] width 199 height 7
click at [215, 194] on p "You can make requests using sandbox tokens to test our API before you go live." at bounding box center [276, 194] width 199 height 7
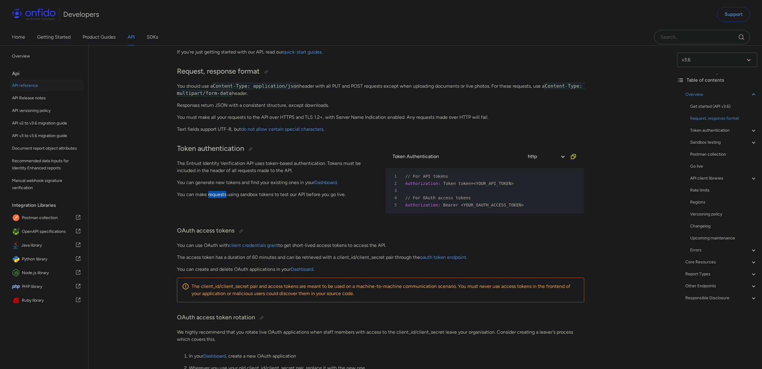
click at [215, 194] on p "You can make requests using sandbox tokens to test our API before you go live." at bounding box center [276, 194] width 199 height 7
click at [558, 249] on p "You can use OAuth with client credentials grant to get short-lived access token…" at bounding box center [380, 245] width 407 height 7
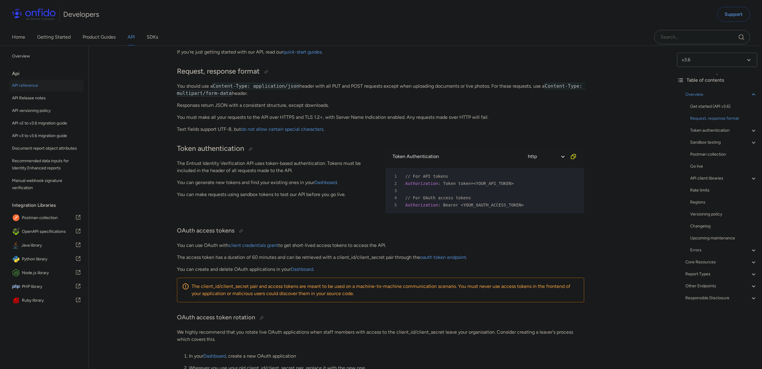
click at [533, 203] on div "5 Authorization : Bearer <YOUR_OAUTH_ACCESS_TOKEN>" at bounding box center [482, 205] width 188 height 7
drag, startPoint x: 531, startPoint y: 202, endPoint x: 396, endPoint y: 197, distance: 135.2
click at [396, 197] on pre "1 // For API tokens 2 Authorization : Token token=<YOUR_API_TOKEN> 3 4 // For O…" at bounding box center [484, 191] width 199 height 46
click at [520, 236] on h3 "OAuth access tokens" at bounding box center [380, 231] width 407 height 10
drag, startPoint x: 531, startPoint y: 205, endPoint x: 394, endPoint y: 199, distance: 136.7
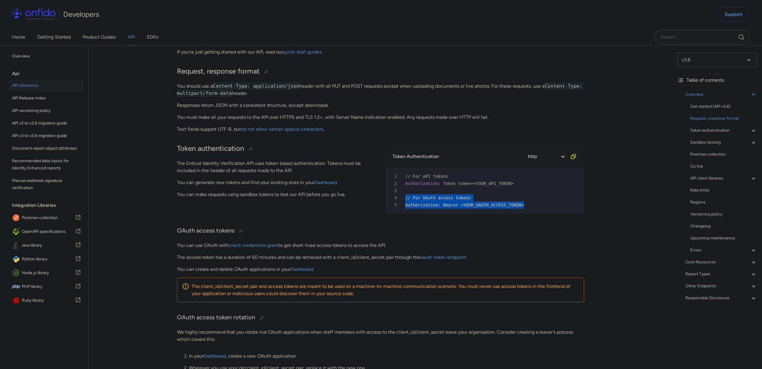
click at [394, 199] on pre "1 // For API tokens 2 Authorization : Token token=<YOUR_API_TOKEN> 3 4 // For O…" at bounding box center [484, 191] width 199 height 46
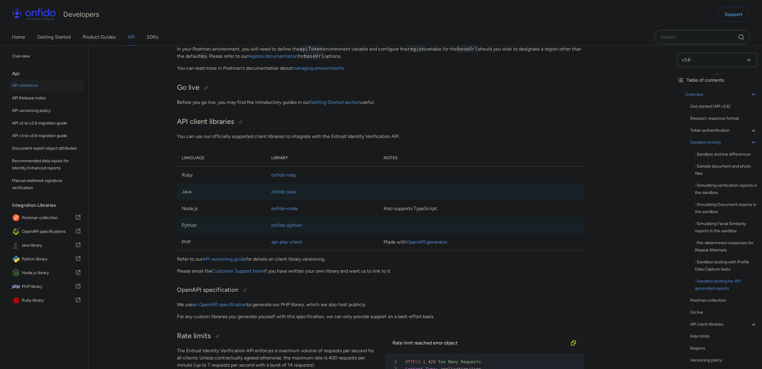
scroll to position [3947, 0]
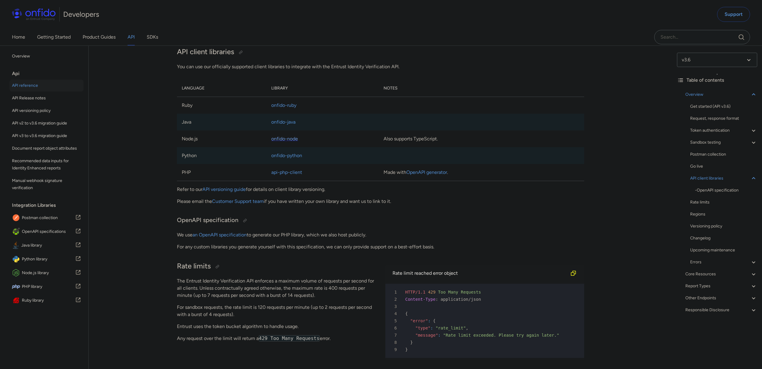
click at [282, 142] on link "onfido-node" at bounding box center [284, 139] width 27 height 6
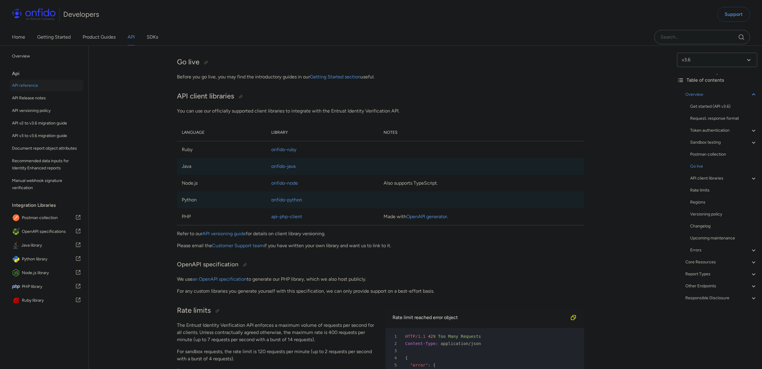
scroll to position [3901, 0]
drag, startPoint x: 459, startPoint y: 281, endPoint x: 449, endPoint y: 284, distance: 10.8
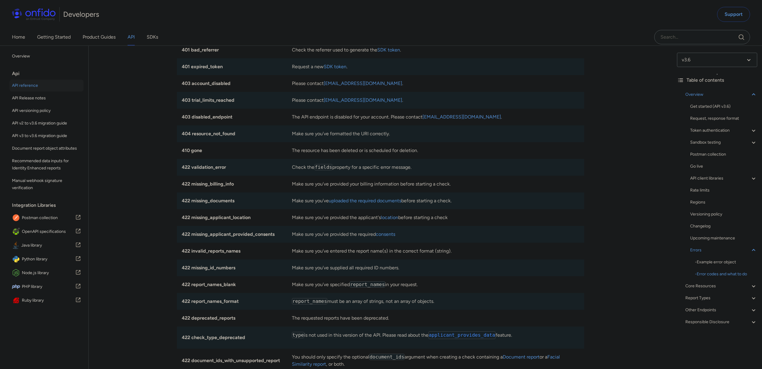
scroll to position [5314, 0]
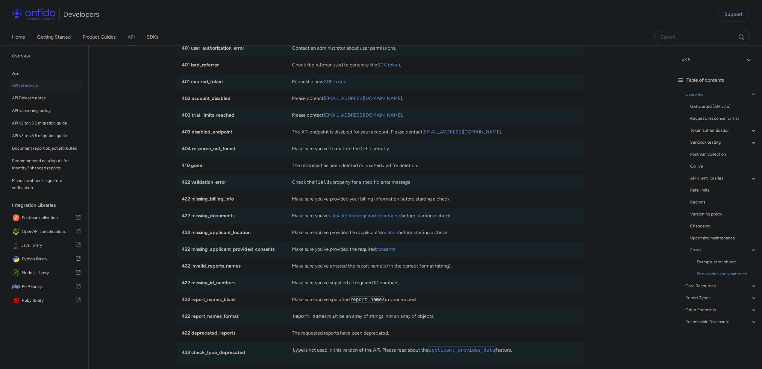
click at [310, 107] on td "Please contact identity-client-support@entrust.com ." at bounding box center [435, 98] width 297 height 17
click at [215, 101] on strong "403 account_disabled" at bounding box center [206, 99] width 49 height 6
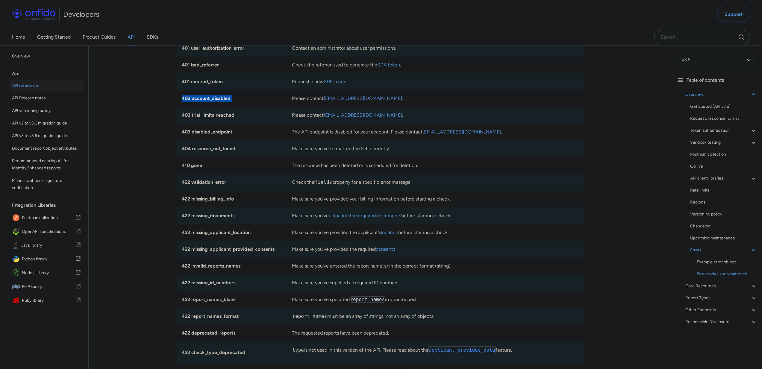
click at [215, 101] on strong "403 account_disabled" at bounding box center [206, 99] width 49 height 6
click at [198, 84] on strong "401 expired_token" at bounding box center [202, 82] width 41 height 6
click at [248, 90] on td "401 expired_token" at bounding box center [232, 81] width 110 height 17
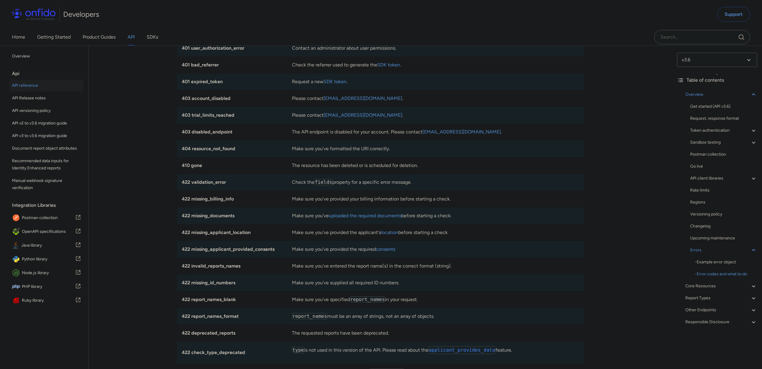
click at [203, 68] on strong "401 bad_referrer" at bounding box center [200, 65] width 37 height 6
click at [198, 51] on strong "401 user_authorization_error" at bounding box center [213, 48] width 63 height 6
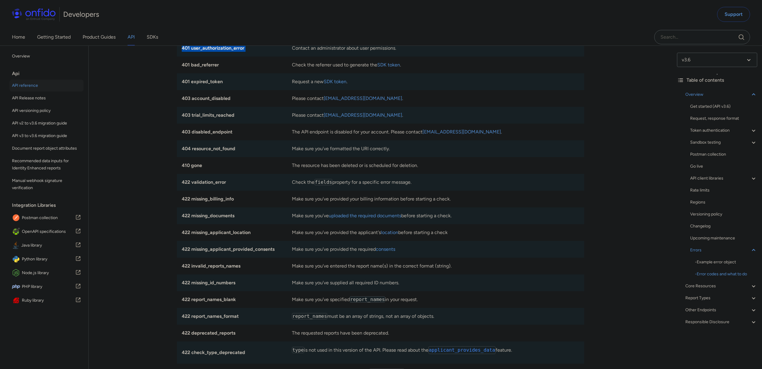
click at [198, 51] on strong "401 user_authorization_error" at bounding box center [213, 48] width 63 height 6
click at [244, 73] on td "401 bad_referrer" at bounding box center [232, 65] width 110 height 17
drag, startPoint x: 450, startPoint y: 138, endPoint x: 308, endPoint y: 146, distance: 142.5
click at [448, 90] on td "Request a new SDK token ." at bounding box center [435, 81] width 297 height 17
click at [337, 84] on link "SDK token" at bounding box center [335, 82] width 23 height 6
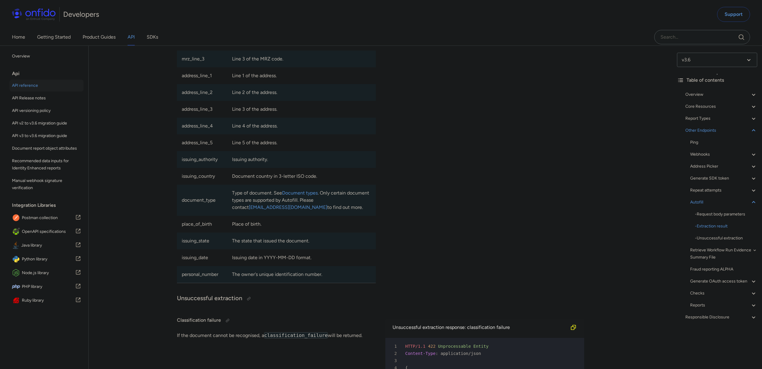
scroll to position [50685, 0]
click at [34, 277] on span "Node.js library" at bounding box center [48, 273] width 53 height 8
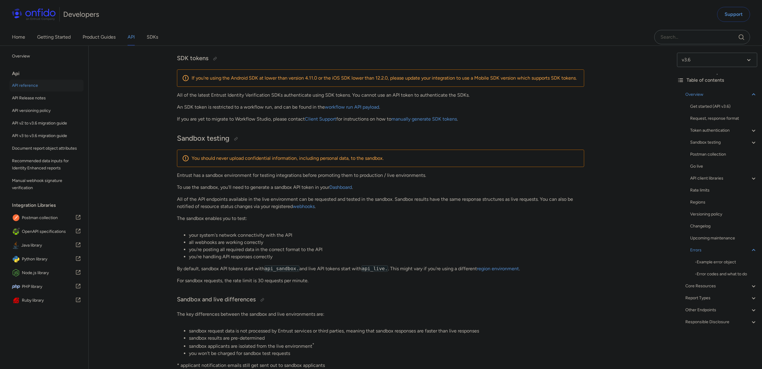
scroll to position [0, 0]
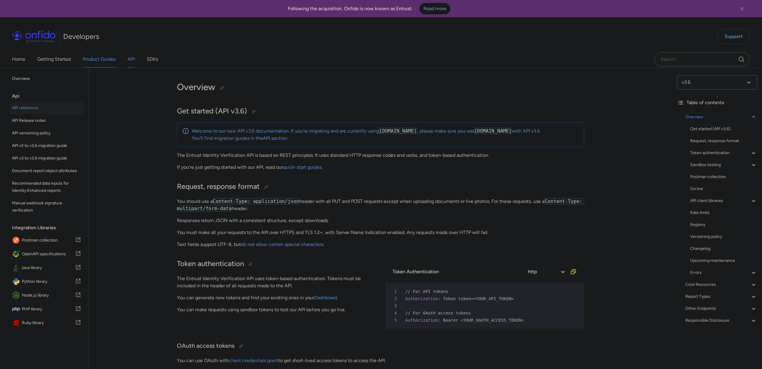
click at [98, 57] on link "Product Guides" at bounding box center [99, 59] width 33 height 17
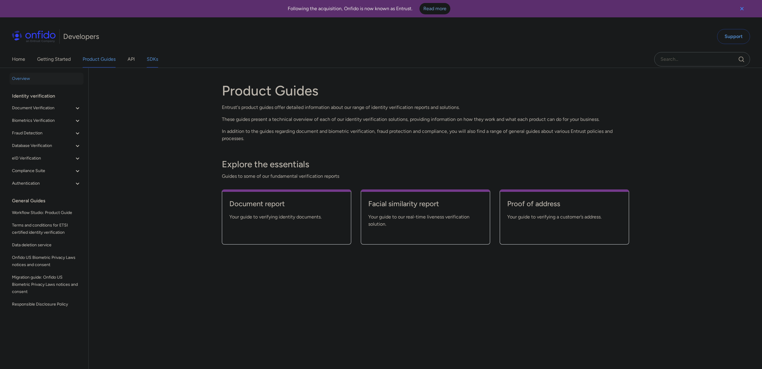
click at [149, 57] on link "SDKs" at bounding box center [152, 59] width 11 height 17
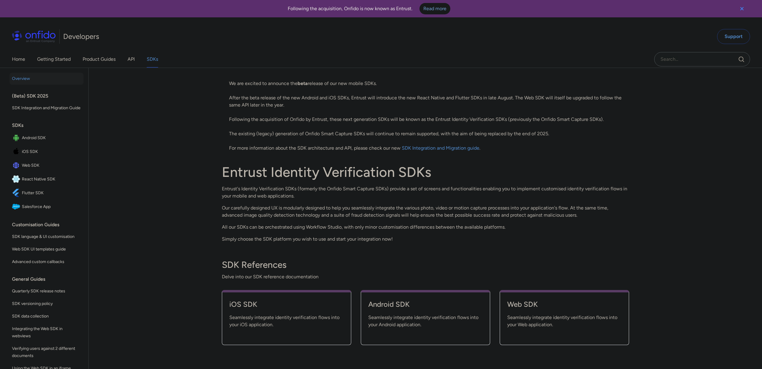
click at [659, 251] on div "Back to Home Overview (Beta) SDK 2025 SDK Integration and Migration Guide SDKs …" at bounding box center [381, 230] width 762 height 324
click at [512, 315] on span "Seamlessly integrate identity verification flows into your Web application." at bounding box center [564, 321] width 114 height 14
click at [516, 306] on h4 "Web SDK" at bounding box center [564, 305] width 114 height 10
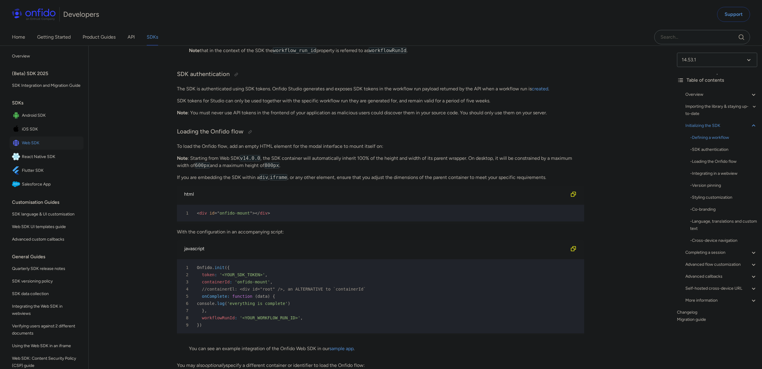
scroll to position [1401, 0]
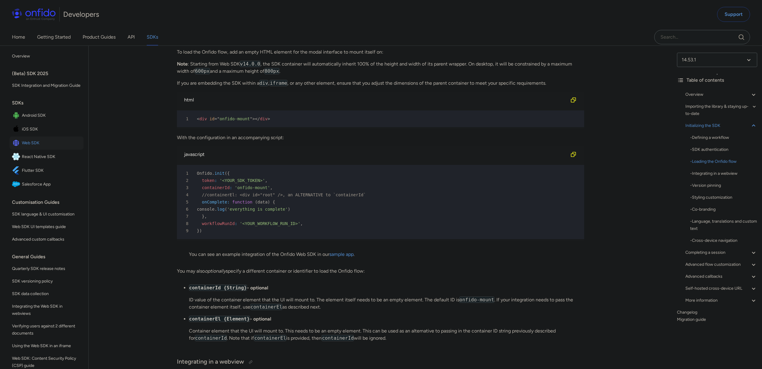
click at [40, 134] on span "iOS SDK" at bounding box center [51, 129] width 59 height 8
click at [39, 134] on span "iOS SDK" at bounding box center [51, 129] width 59 height 8
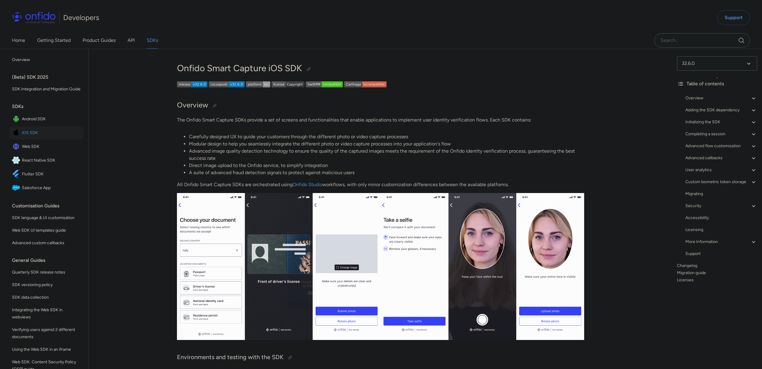
scroll to position [22, 0]
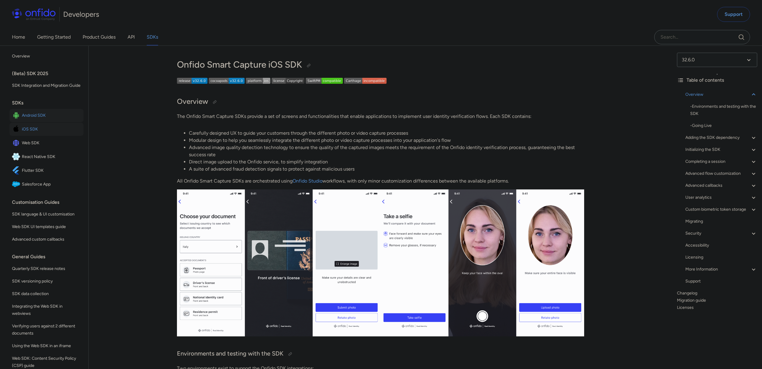
click at [32, 120] on span "Android SDK" at bounding box center [51, 115] width 59 height 8
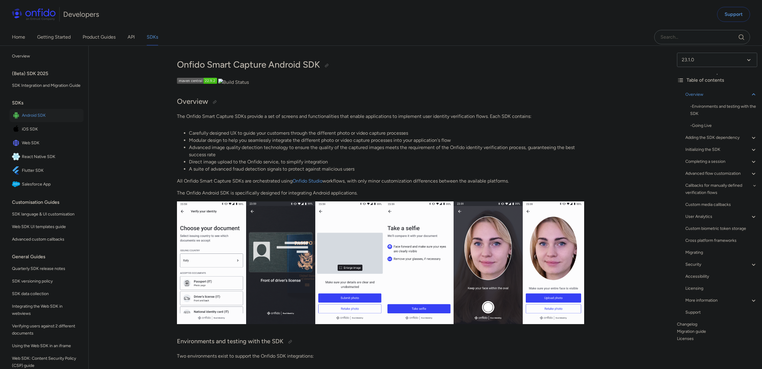
click at [33, 132] on span "iOS SDK" at bounding box center [51, 129] width 59 height 8
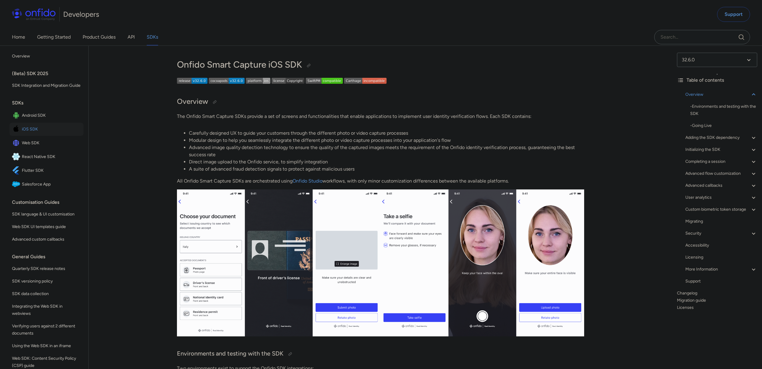
click at [29, 134] on span "iOS SDK" at bounding box center [51, 129] width 59 height 8
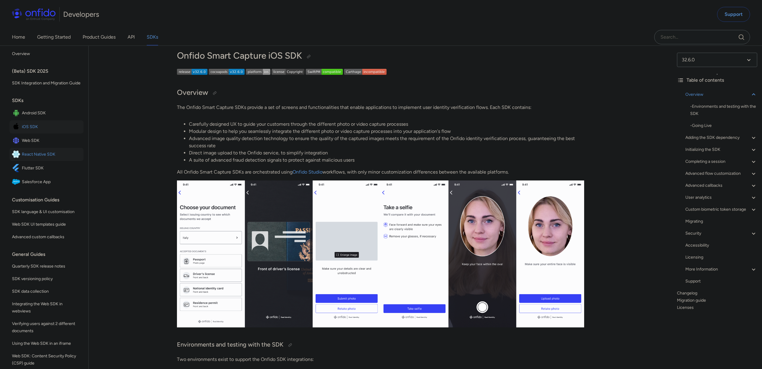
scroll to position [8, 0]
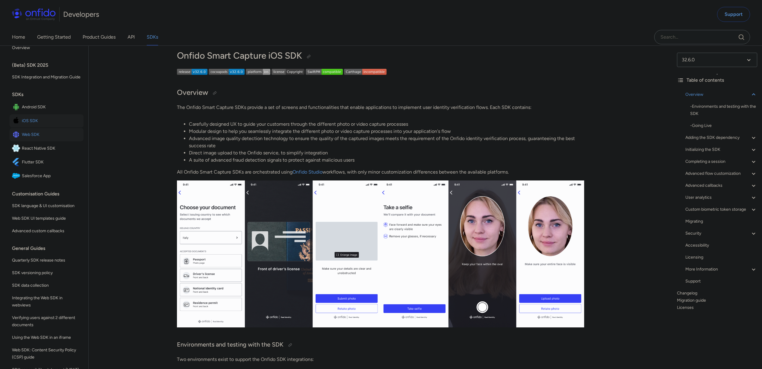
click at [39, 139] on span "Web SDK" at bounding box center [51, 135] width 59 height 8
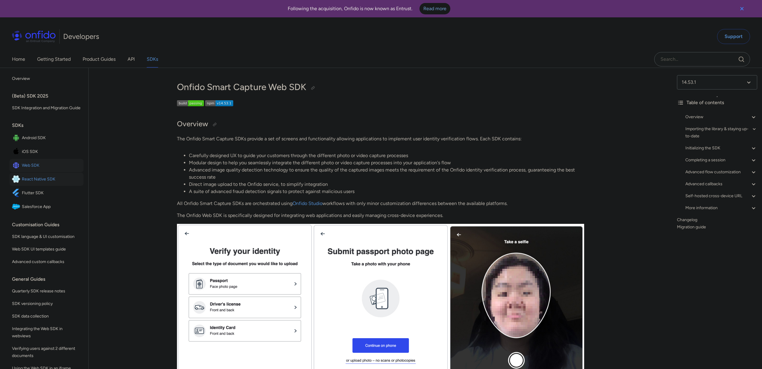
click at [30, 184] on span "React Native SDK" at bounding box center [51, 179] width 59 height 8
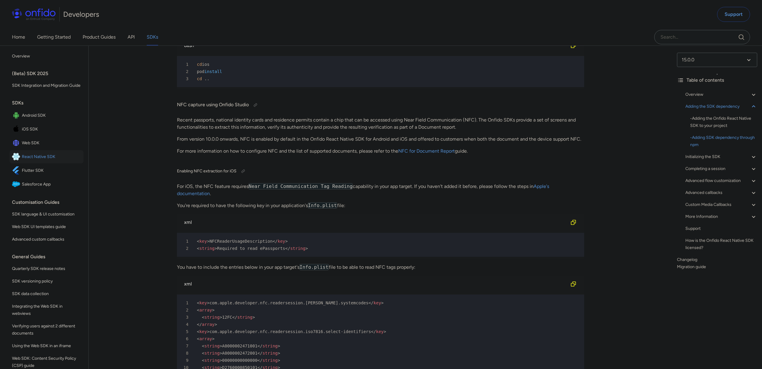
scroll to position [1359, 0]
click at [34, 175] on span "Flutter SDK" at bounding box center [51, 170] width 59 height 8
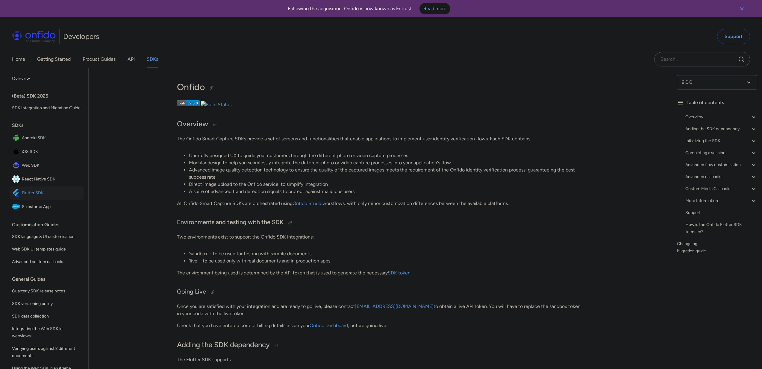
click at [52, 184] on span "React Native SDK" at bounding box center [51, 179] width 59 height 8
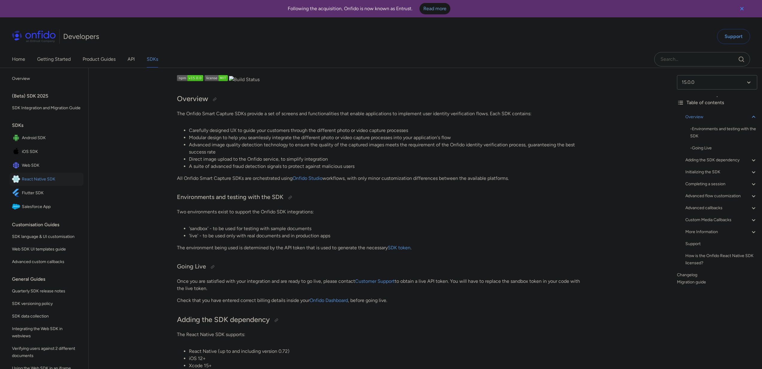
click at [26, 184] on span "React Native SDK" at bounding box center [51, 179] width 59 height 8
